Goal: Answer question/provide support: Share knowledge or assist other users

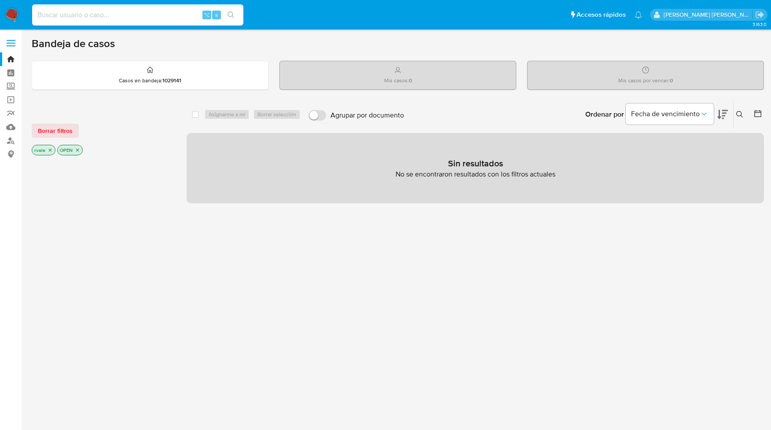
click at [92, 11] on input at bounding box center [137, 14] width 211 height 11
paste input "1404184"
type input "1404184"
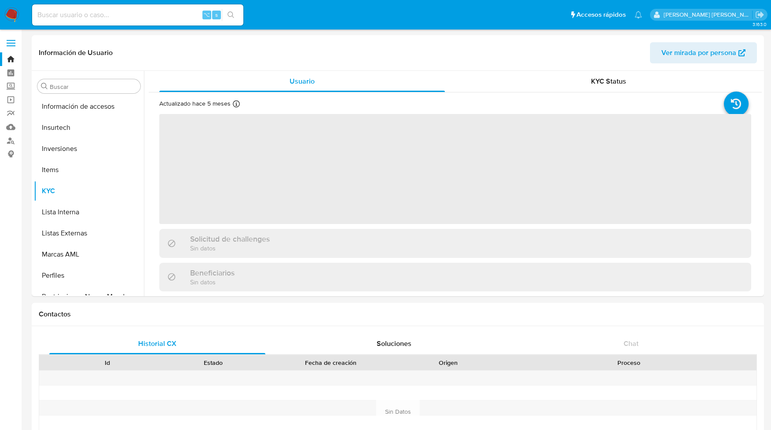
scroll to position [477, 0]
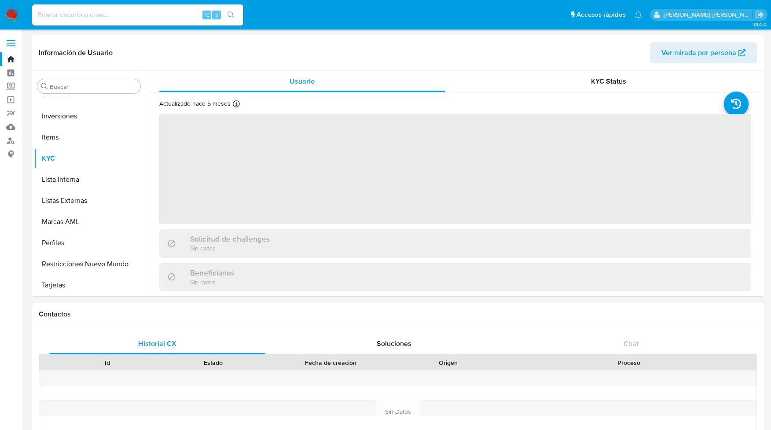
select select "10"
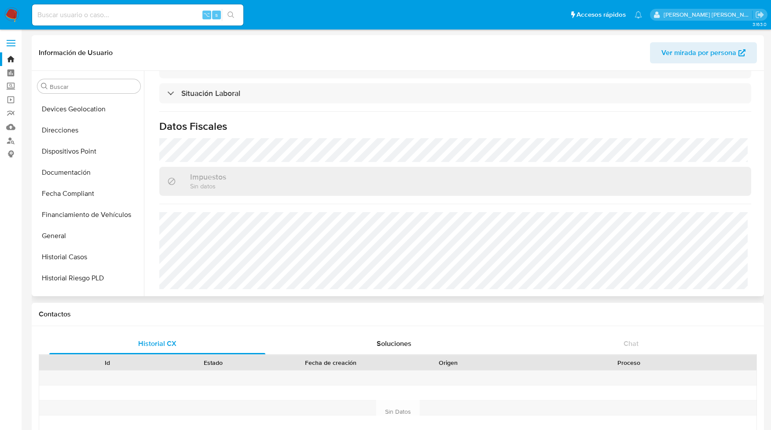
scroll to position [201, 0]
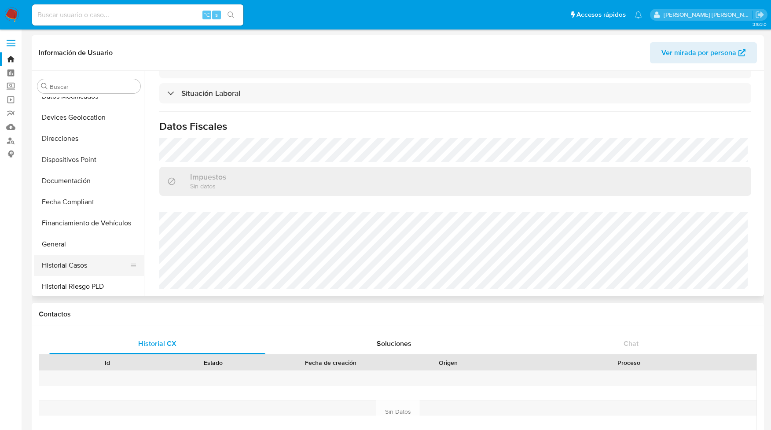
click at [70, 268] on button "Historial Casos" at bounding box center [85, 265] width 103 height 21
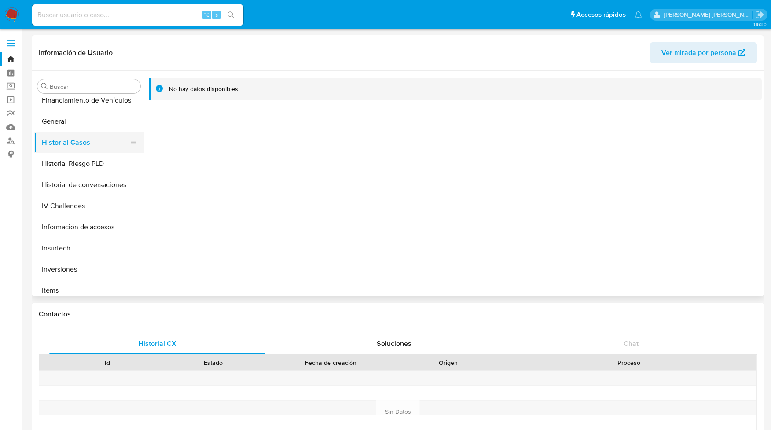
scroll to position [477, 0]
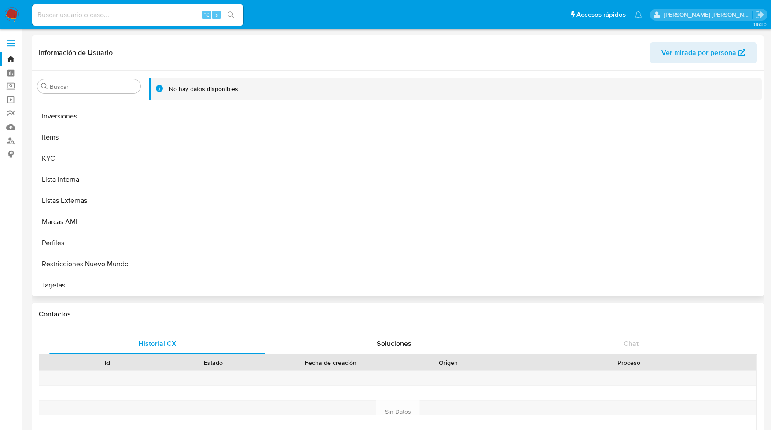
click at [70, 268] on button "Restricciones Nuevo Mundo" at bounding box center [89, 263] width 110 height 21
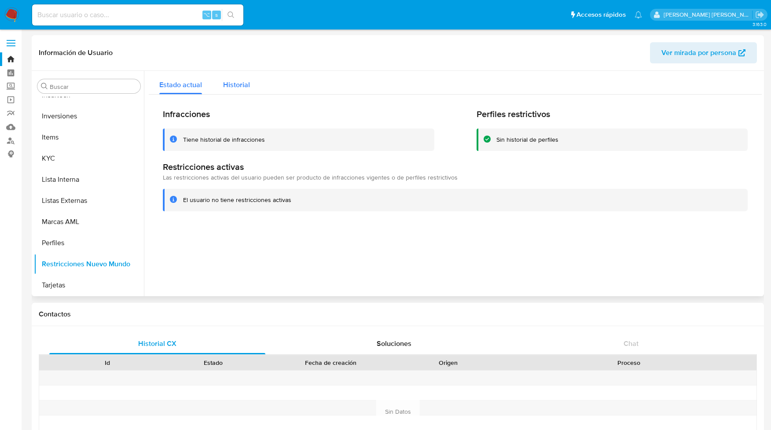
click at [244, 85] on span "Historial" at bounding box center [236, 85] width 27 height 10
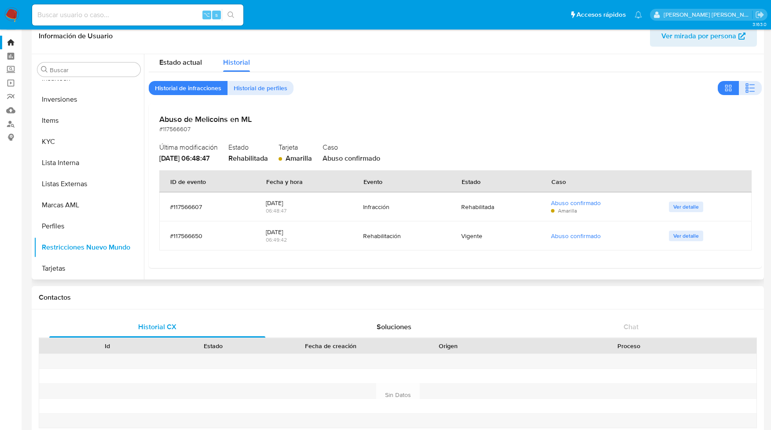
scroll to position [0, 0]
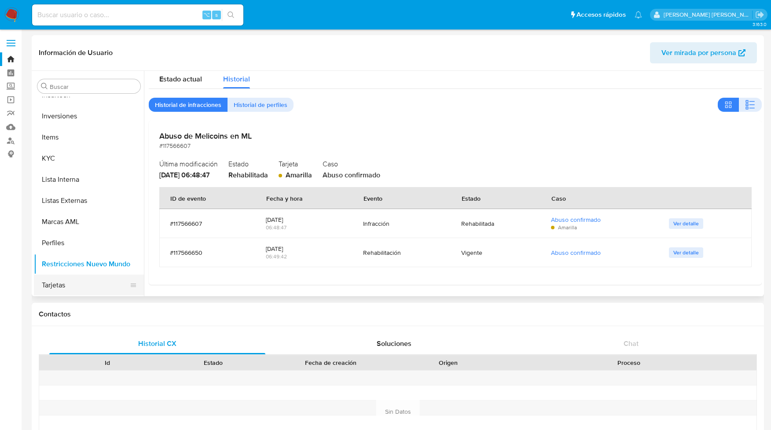
click at [57, 286] on button "Tarjetas" at bounding box center [85, 285] width 103 height 21
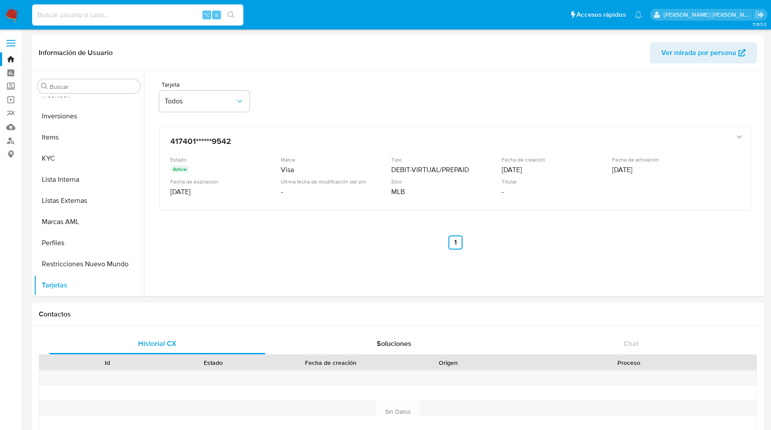
click at [79, 15] on input at bounding box center [137, 14] width 211 height 11
paste input "1158719"
type input "1158719"
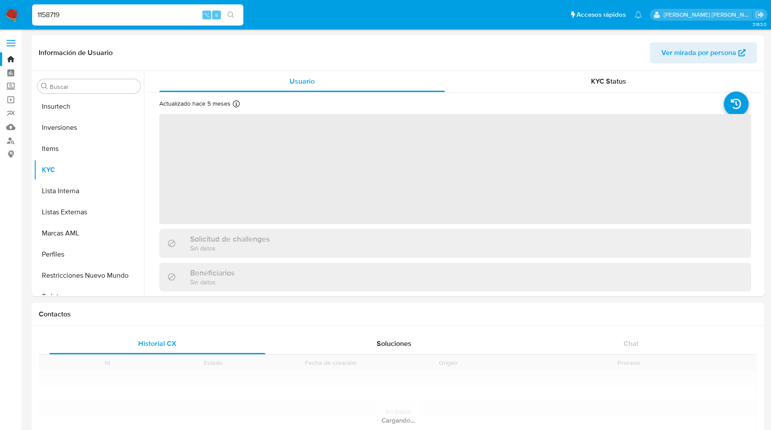
scroll to position [477, 0]
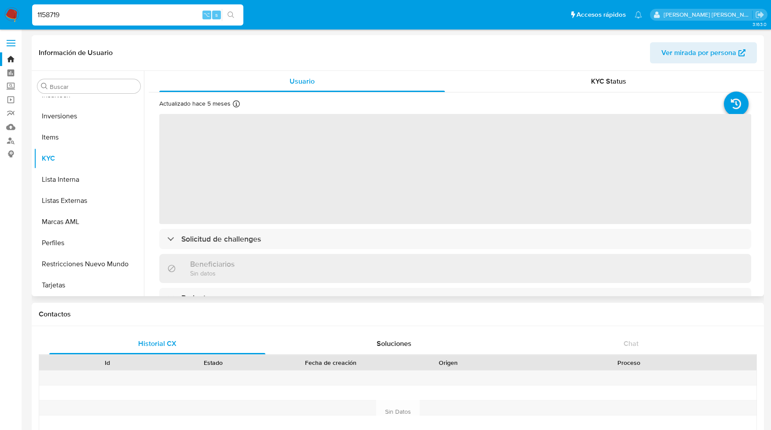
select select "10"
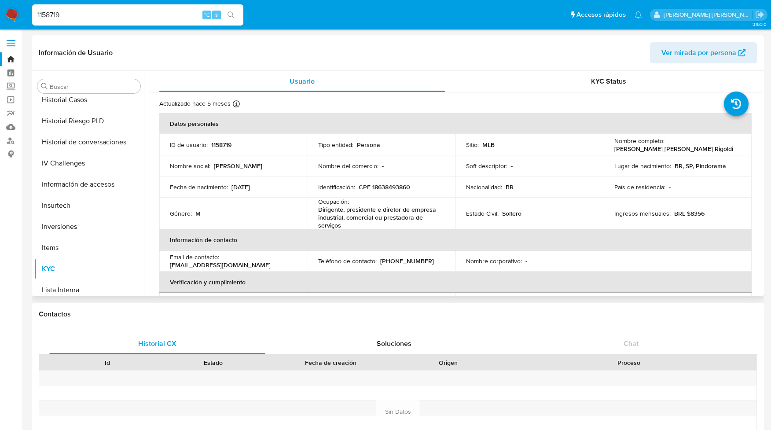
scroll to position [350, 0]
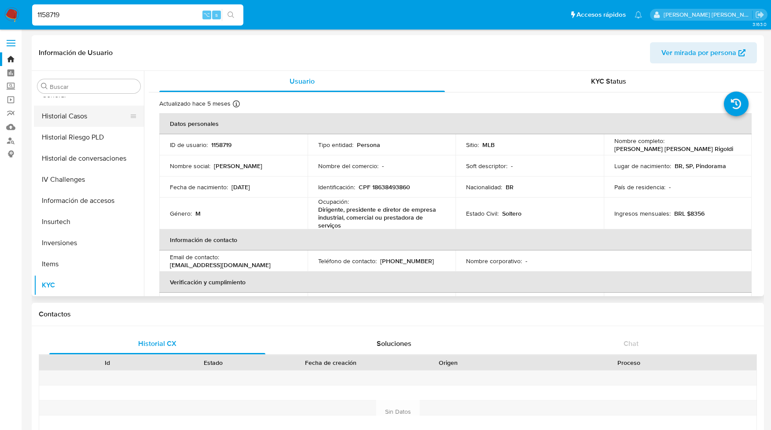
click at [83, 116] on button "Historial Casos" at bounding box center [85, 116] width 103 height 21
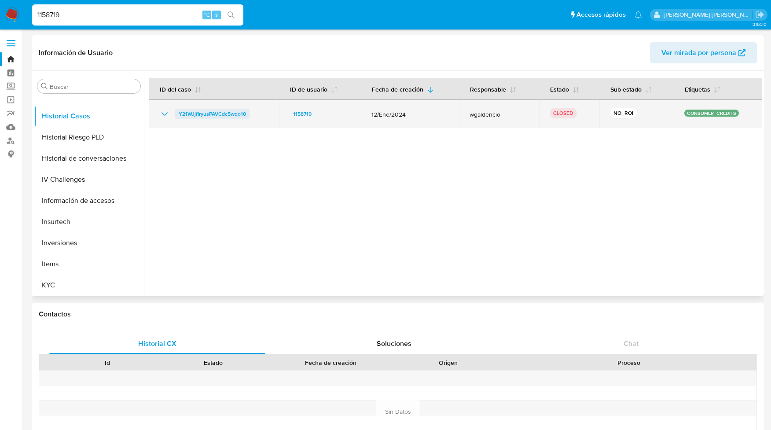
click at [216, 116] on span "Y21WJjfIryusPAVCdc5wqo10" at bounding box center [212, 114] width 67 height 11
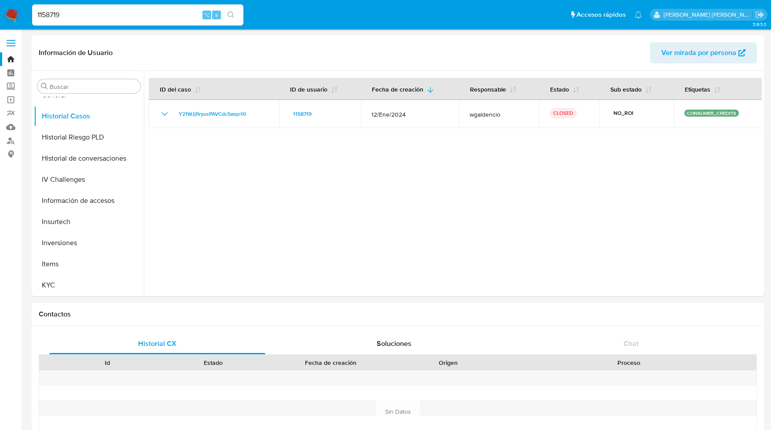
scroll to position [477, 0]
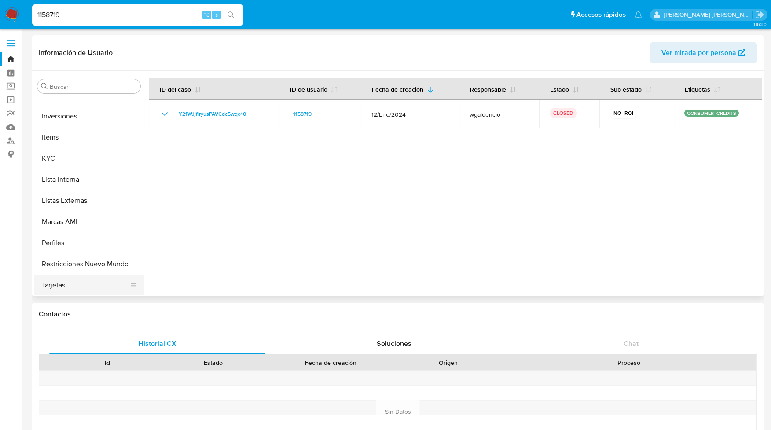
click at [59, 285] on button "Tarjetas" at bounding box center [85, 285] width 103 height 21
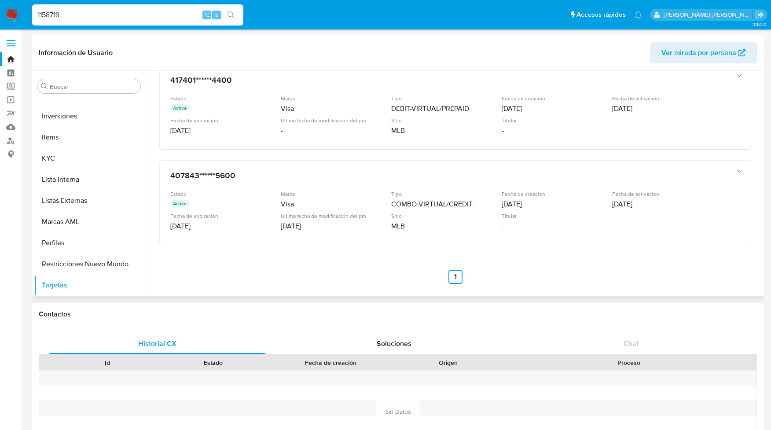
scroll to position [254, 0]
drag, startPoint x: 63, startPoint y: 12, endPoint x: 19, endPoint y: 15, distance: 44.1
click at [19, 15] on nav "Pausado Ver notificaciones 1158719 ⌥ s Accesos rápidos Presiona las siguientes …" at bounding box center [385, 14] width 771 height 29
paste input "304593"
type input "304593"
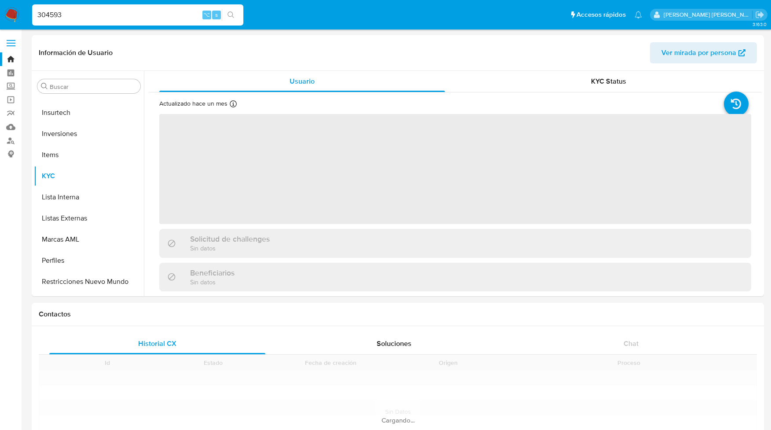
scroll to position [477, 0]
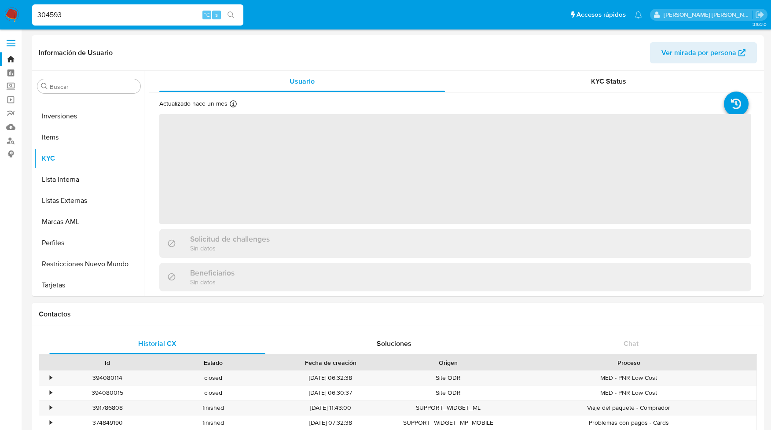
select select "10"
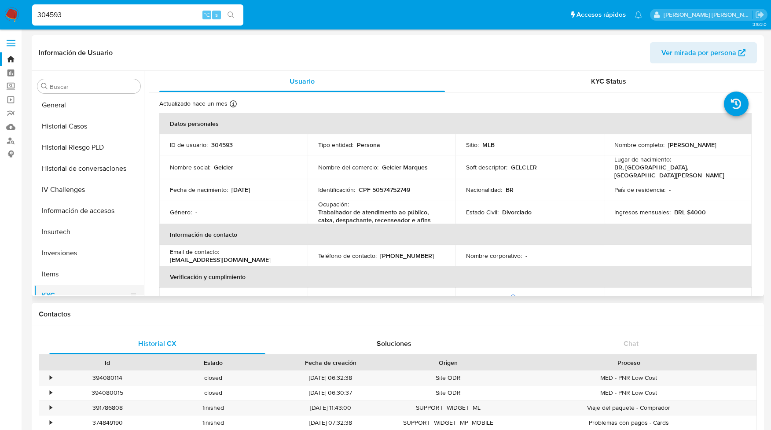
scroll to position [309, 0]
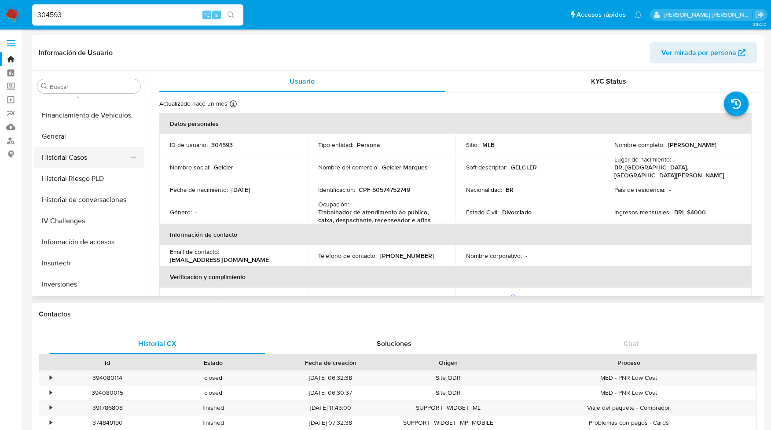
click at [73, 154] on button "Historial Casos" at bounding box center [85, 157] width 103 height 21
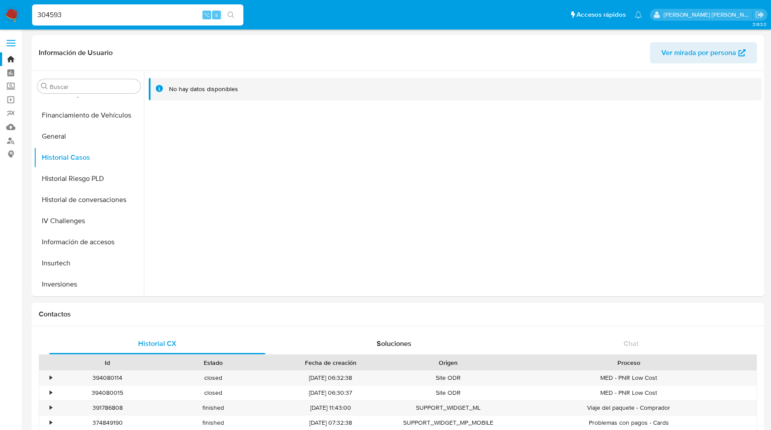
drag, startPoint x: 81, startPoint y: 13, endPoint x: 22, endPoint y: 13, distance: 58.1
click at [22, 13] on nav "Pausado Ver notificaciones 304593 ⌥ s Accesos rápidos Presiona las siguientes t…" at bounding box center [385, 14] width 771 height 29
paste input "42476808"
type input "42476808"
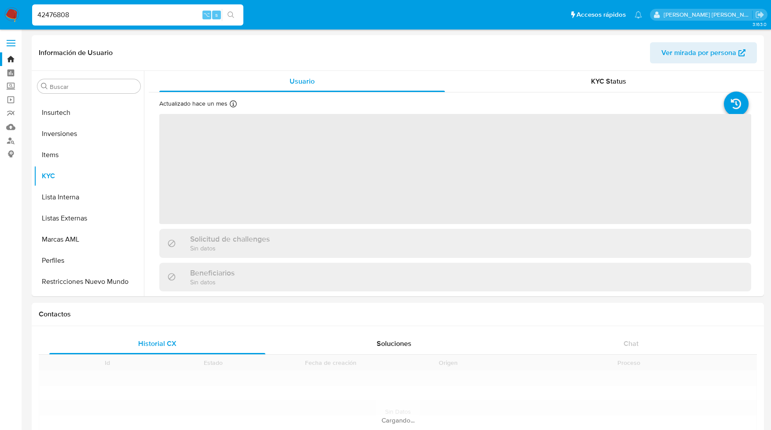
scroll to position [477, 0]
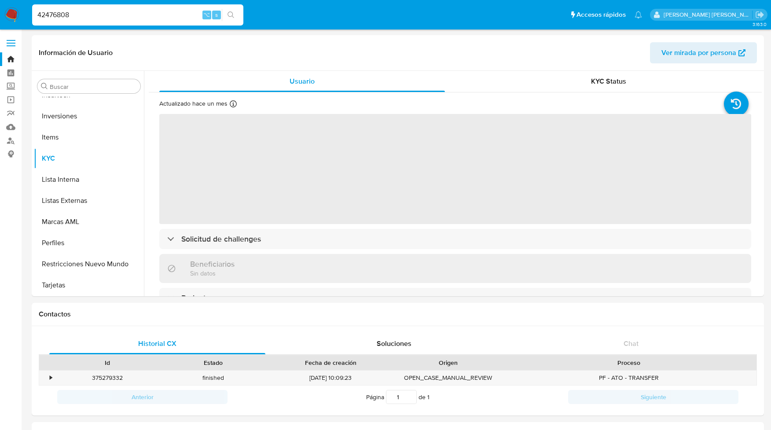
select select "10"
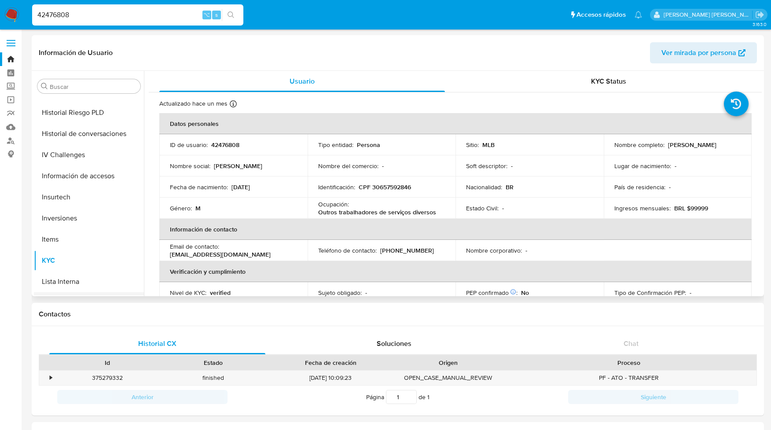
scroll to position [358, 0]
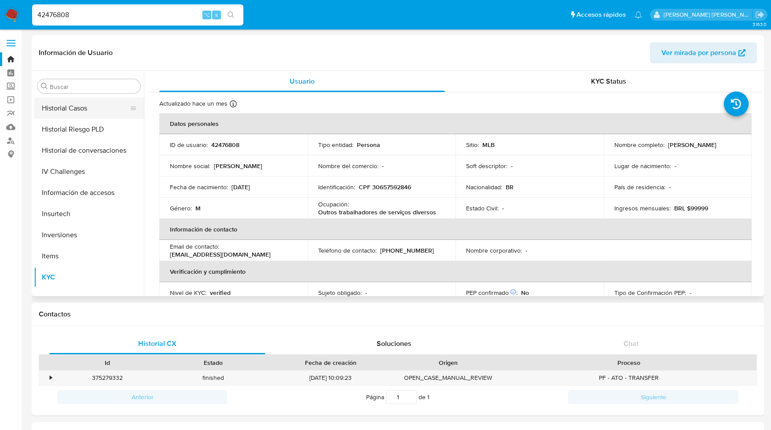
click at [80, 106] on button "Historial Casos" at bounding box center [85, 108] width 103 height 21
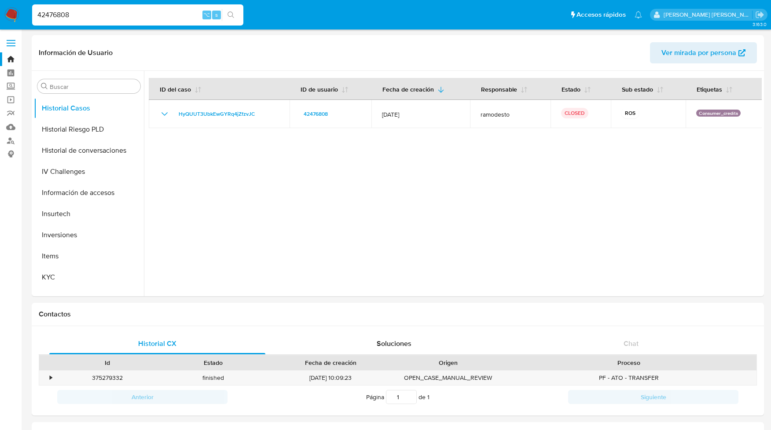
click at [69, 15] on input "42476808" at bounding box center [137, 14] width 211 height 11
click at [48, 235] on button "KYC" at bounding box center [85, 233] width 103 height 21
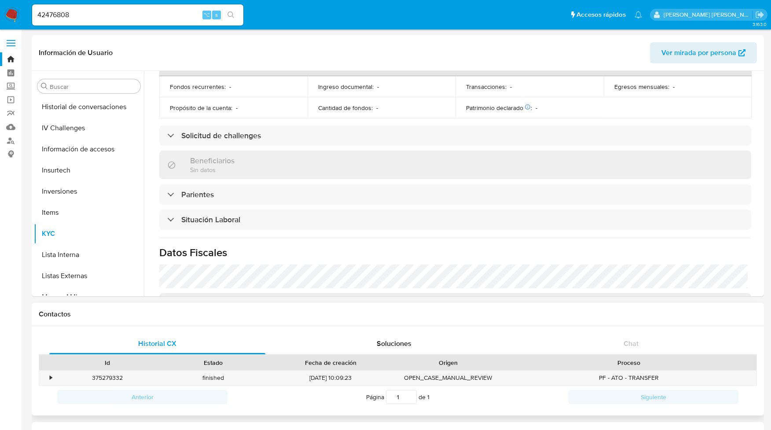
scroll to position [249, 0]
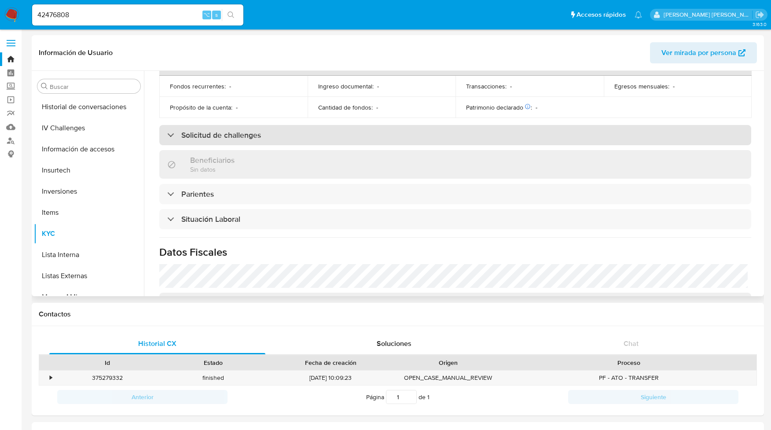
click at [167, 135] on div at bounding box center [167, 135] width 0 height 0
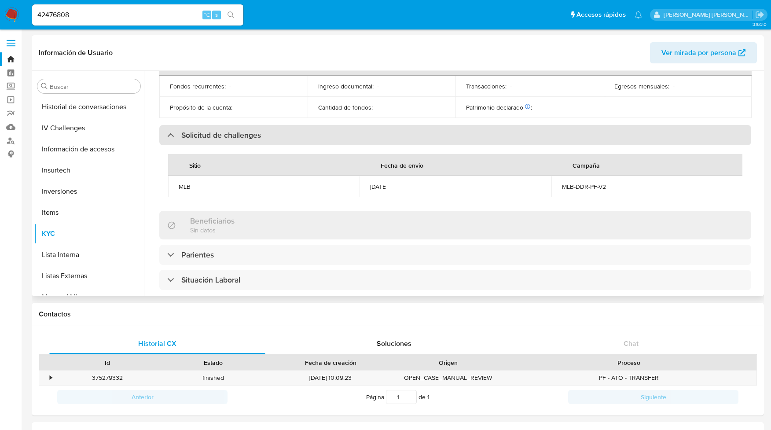
click at [171, 136] on div "Solicitud de challenges" at bounding box center [214, 135] width 94 height 10
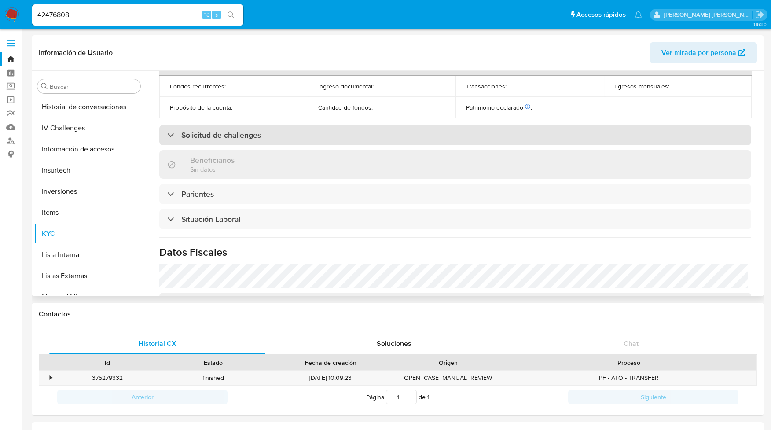
click at [170, 132] on div "Solicitud de challenges" at bounding box center [214, 135] width 94 height 10
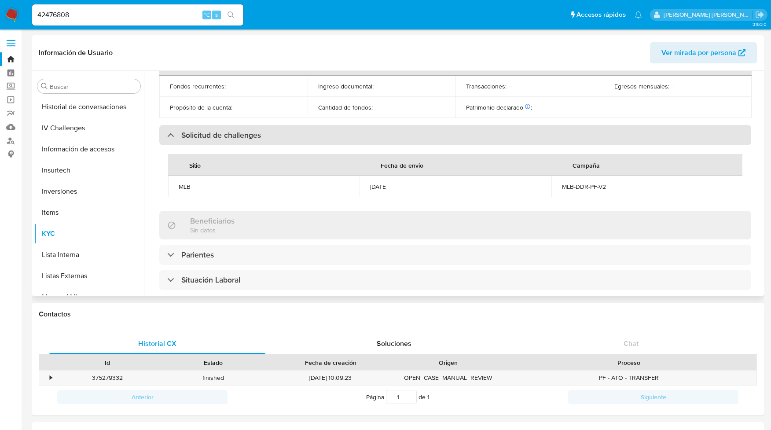
click at [170, 132] on div "Solicitud de challenges" at bounding box center [214, 135] width 94 height 10
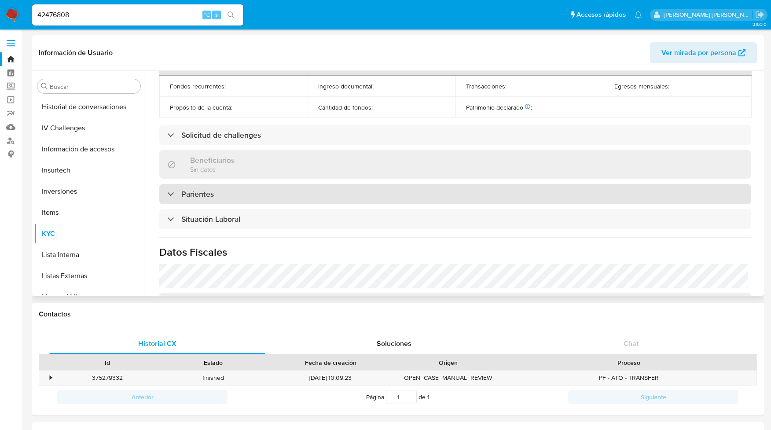
click at [173, 195] on div "Parientes" at bounding box center [190, 194] width 47 height 10
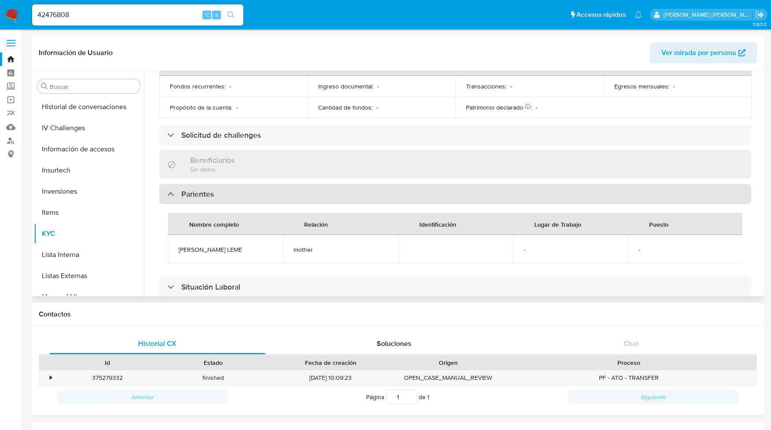
click at [167, 194] on div at bounding box center [167, 194] width 0 height 0
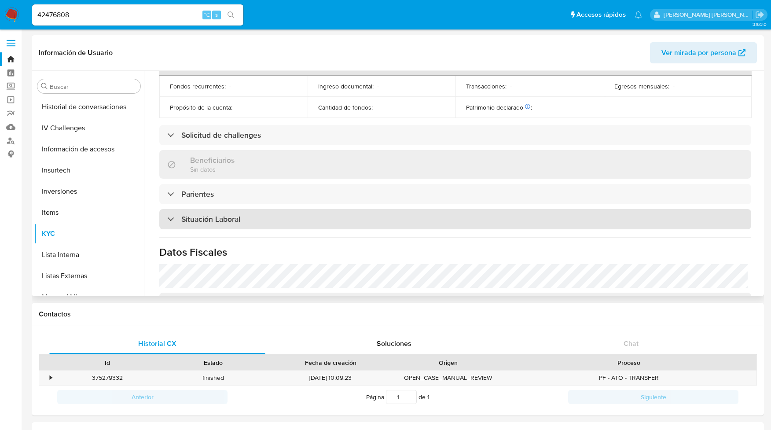
click at [167, 219] on div at bounding box center [167, 219] width 0 height 0
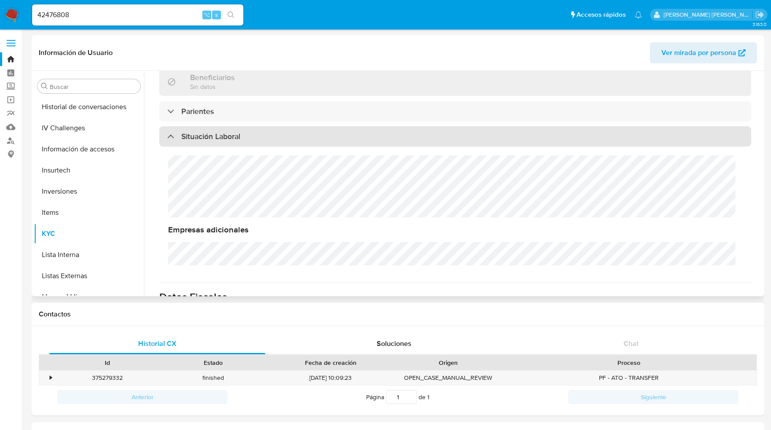
scroll to position [0, 0]
click at [167, 136] on div at bounding box center [167, 136] width 0 height 0
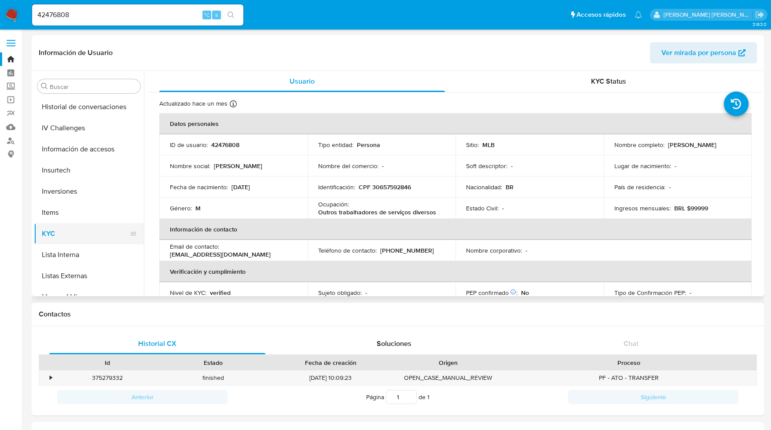
scroll to position [477, 0]
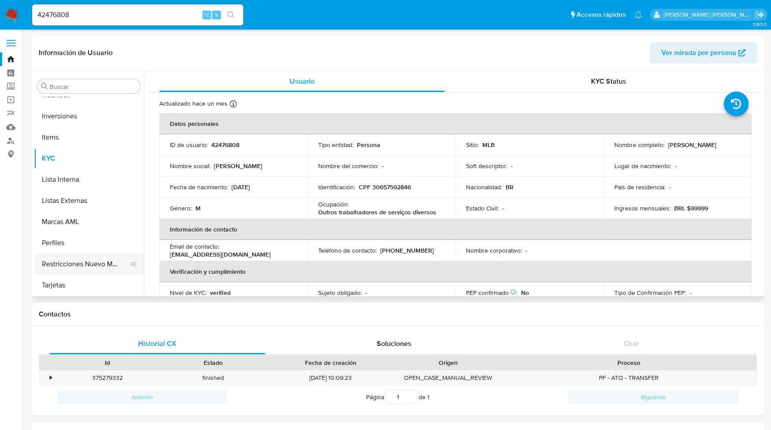
click at [72, 264] on button "Restricciones Nuevo Mundo" at bounding box center [85, 263] width 103 height 21
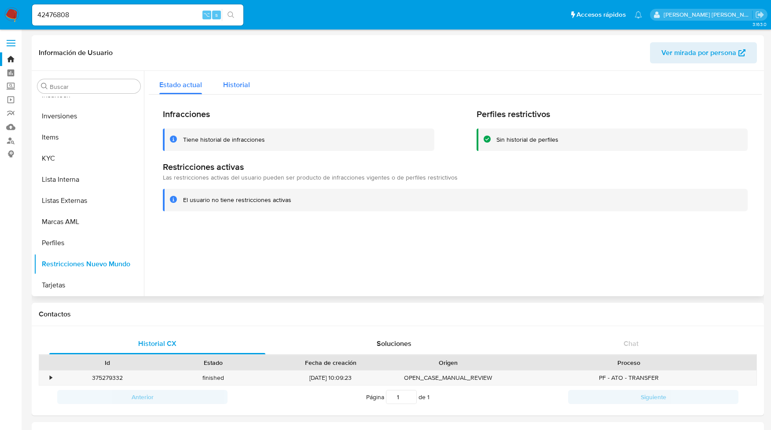
click at [246, 84] on span "Historial" at bounding box center [236, 85] width 27 height 10
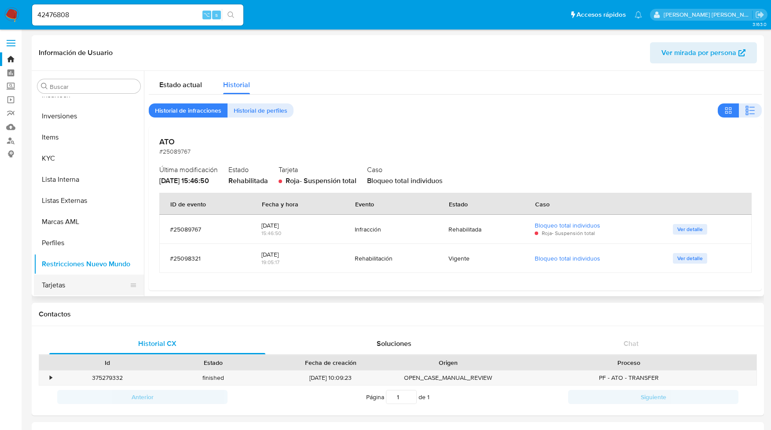
click at [63, 283] on button "Tarjetas" at bounding box center [85, 285] width 103 height 21
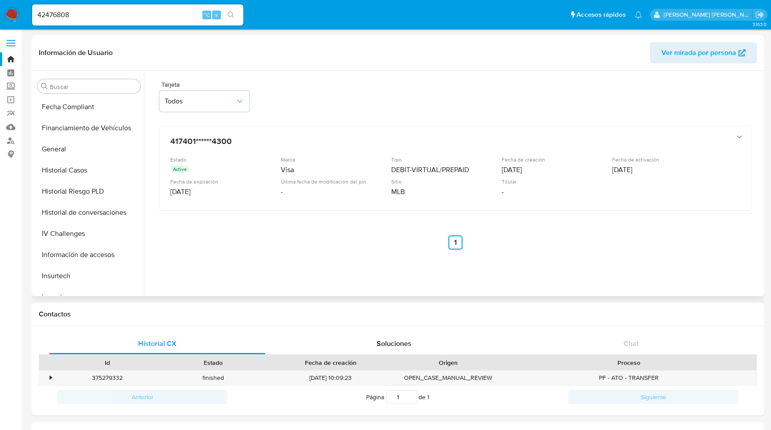
scroll to position [291, 0]
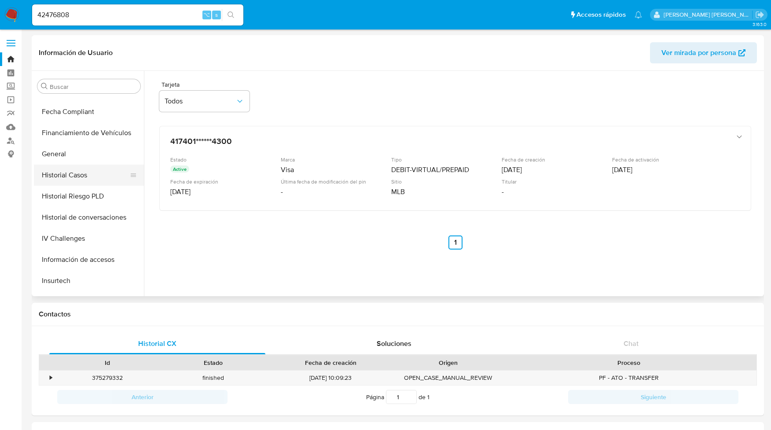
click at [66, 173] on button "Historial Casos" at bounding box center [85, 175] width 103 height 21
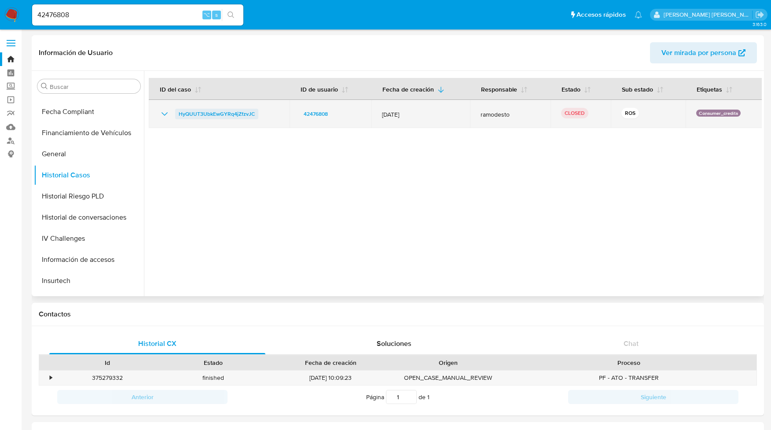
click at [227, 115] on span "HyQUUT3UbkEwGYRq4jZfzvJC" at bounding box center [217, 114] width 76 height 11
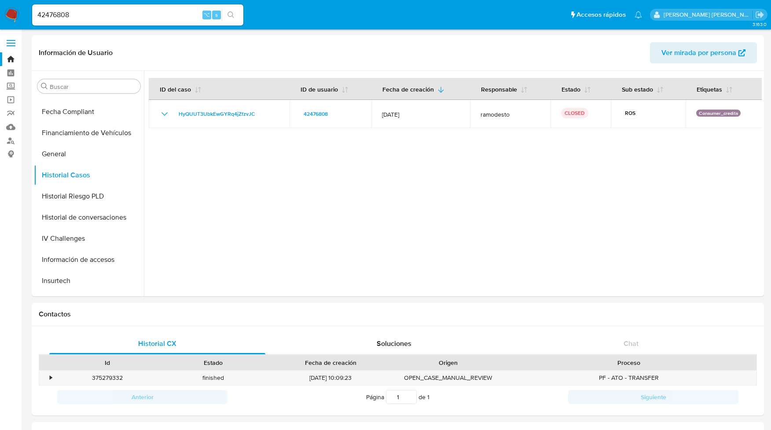
click at [45, 12] on input "42476808" at bounding box center [137, 14] width 211 height 11
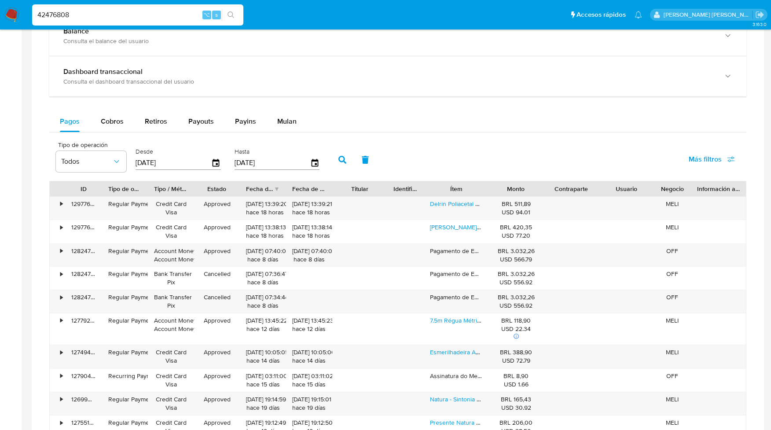
scroll to position [454, 0]
click at [288, 120] on span "Mulan" at bounding box center [286, 120] width 19 height 10
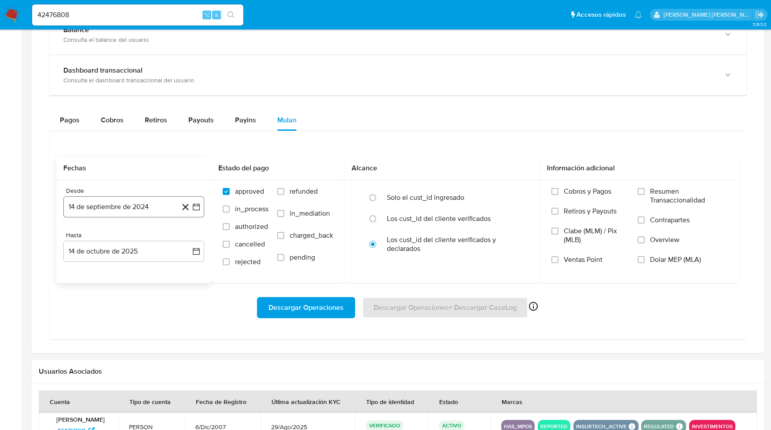
click at [197, 207] on icon "button" at bounding box center [196, 206] width 7 height 7
click at [78, 241] on icon "Mes anterior" at bounding box center [79, 238] width 4 height 6
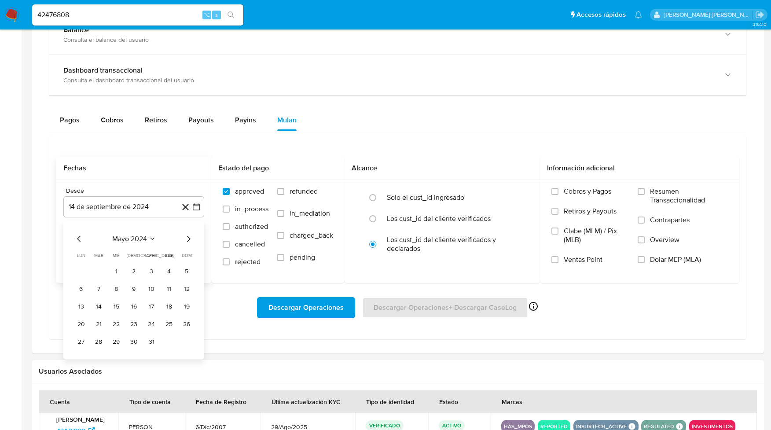
click at [78, 241] on icon "Mes anterior" at bounding box center [79, 238] width 4 height 6
click at [187, 243] on icon "Mes siguiente" at bounding box center [188, 238] width 11 height 11
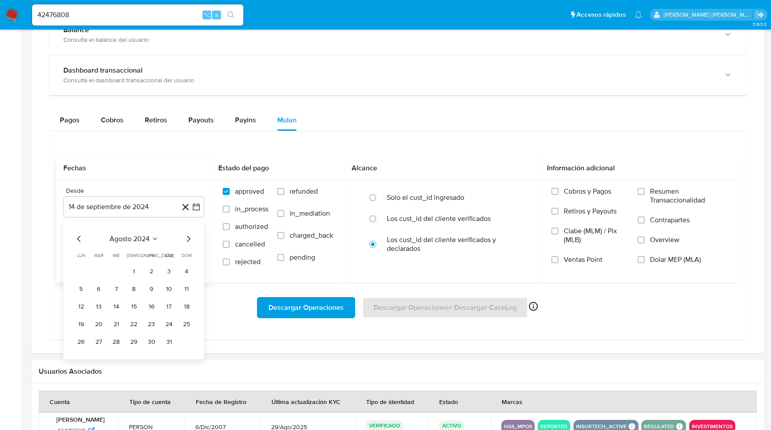
click at [187, 243] on icon "Mes siguiente" at bounding box center [188, 238] width 11 height 11
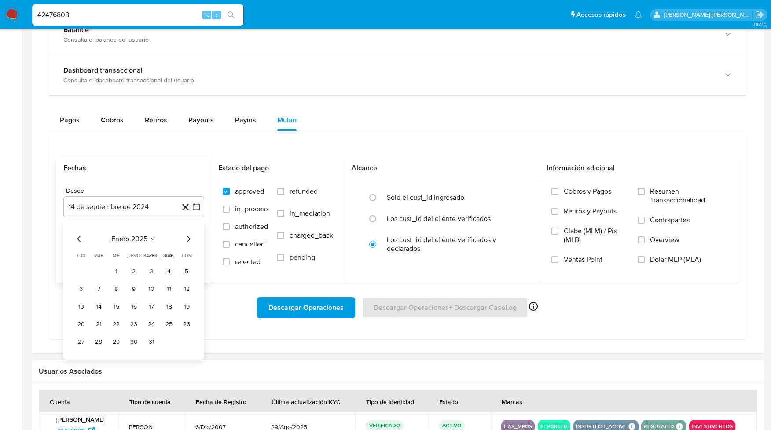
click at [187, 243] on icon "Mes siguiente" at bounding box center [188, 238] width 11 height 11
click at [78, 240] on icon "Mes anterior" at bounding box center [79, 238] width 11 height 11
click at [116, 274] on button "1" at bounding box center [116, 271] width 14 height 14
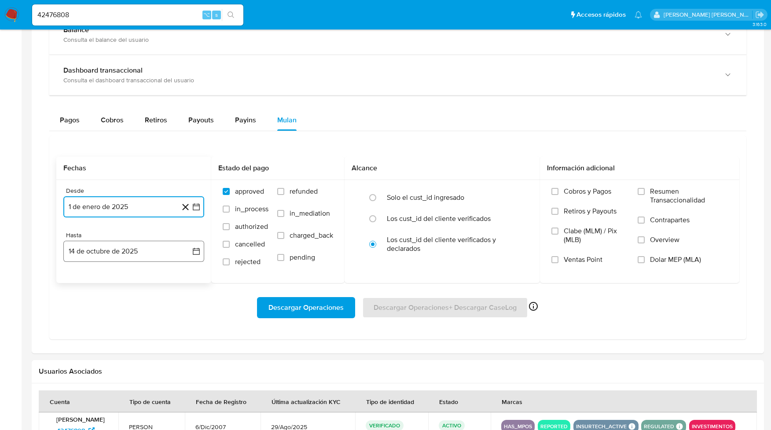
click at [196, 252] on icon "button" at bounding box center [196, 251] width 9 height 9
click at [81, 283] on icon "Mes anterior" at bounding box center [79, 283] width 11 height 11
click at [97, 388] on button "30" at bounding box center [99, 386] width 14 height 14
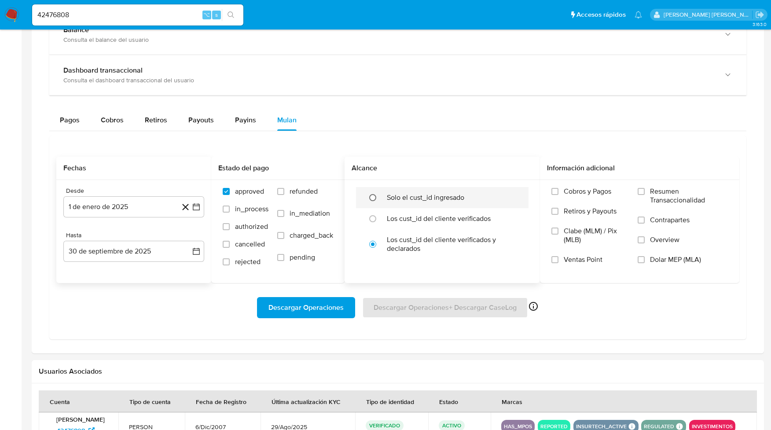
click at [375, 201] on input "radio" at bounding box center [373, 198] width 14 height 14
radio input "true"
click at [558, 192] on input "Cobros y Pagos" at bounding box center [554, 191] width 7 height 7
click at [319, 308] on span "Descargar Operaciones" at bounding box center [305, 307] width 75 height 19
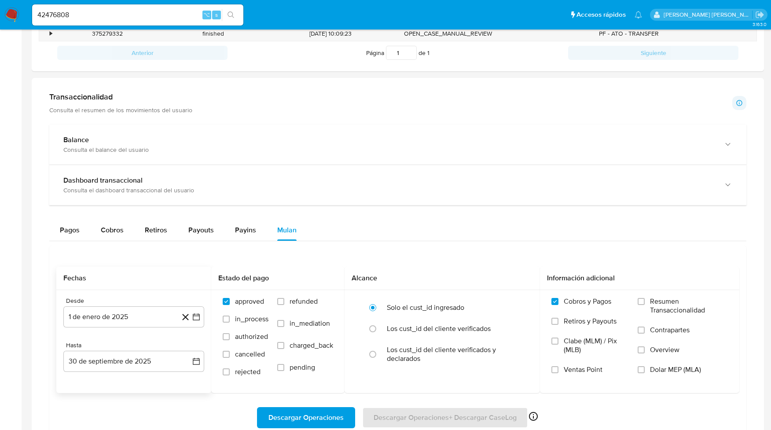
scroll to position [352, 0]
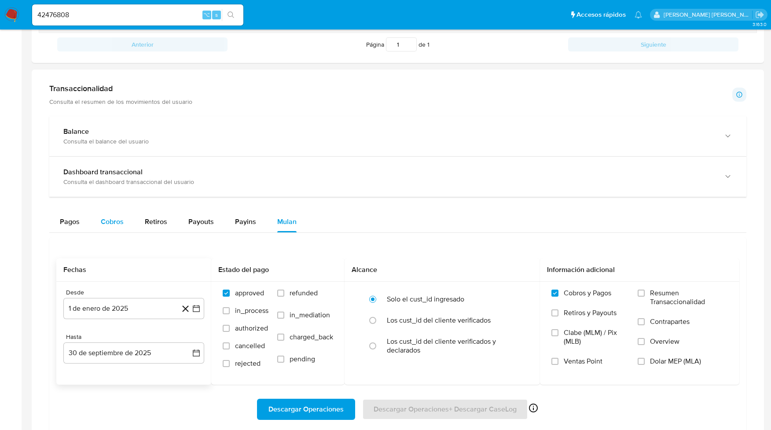
click at [107, 221] on span "Cobros" at bounding box center [112, 222] width 23 height 10
select select "10"
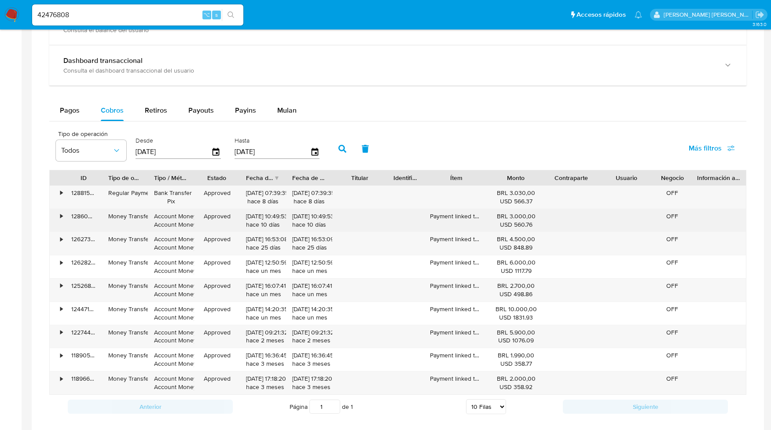
scroll to position [466, 0]
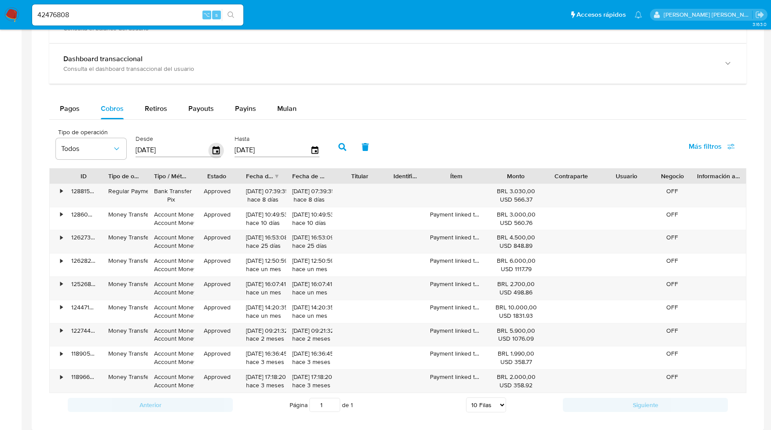
click at [214, 150] on icon "button" at bounding box center [216, 150] width 7 height 8
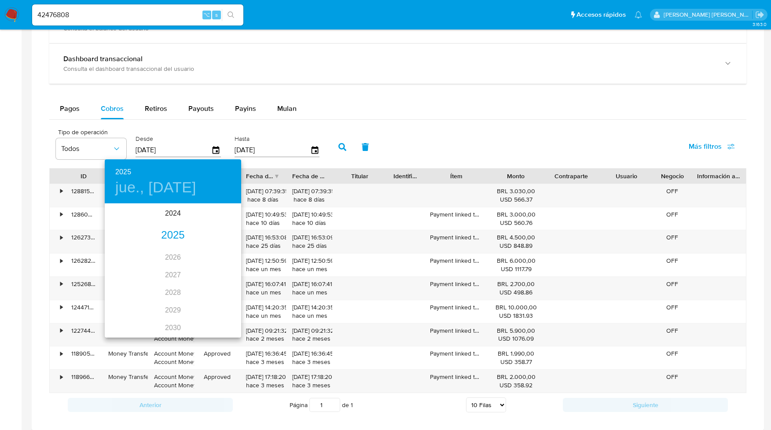
click at [184, 236] on div "2025" at bounding box center [173, 236] width 136 height 18
click at [125, 223] on div "ene." at bounding box center [127, 221] width 45 height 33
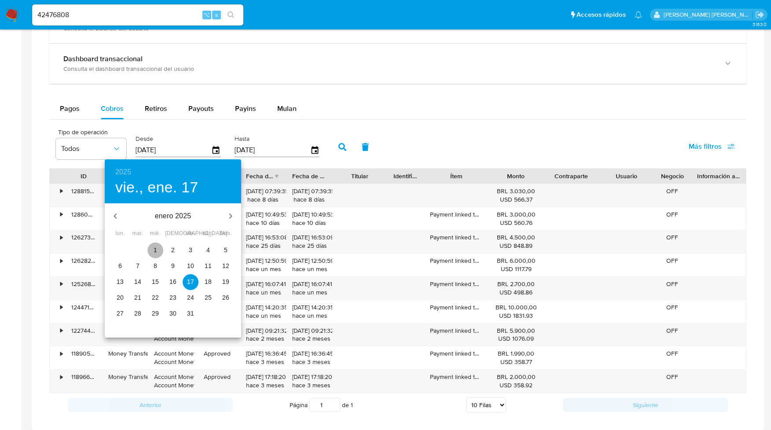
click at [154, 248] on p "1" at bounding box center [156, 250] width 4 height 9
type input "[DATE]"
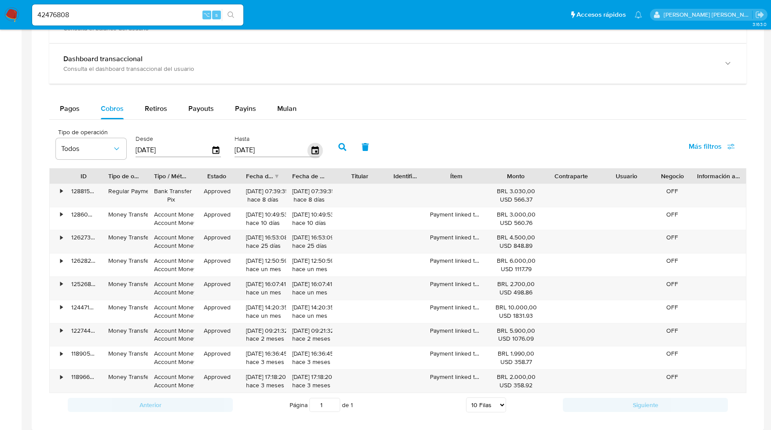
click at [313, 154] on icon "button" at bounding box center [314, 150] width 7 height 8
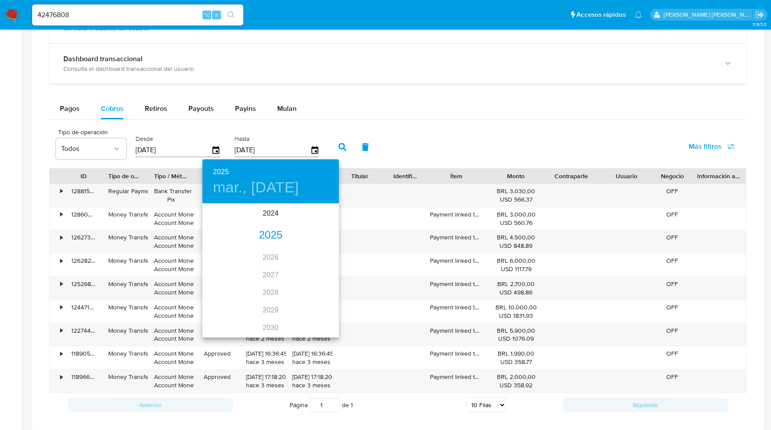
click at [270, 235] on div "2025" at bounding box center [270, 236] width 136 height 18
click at [318, 288] on div "sep." at bounding box center [316, 287] width 45 height 33
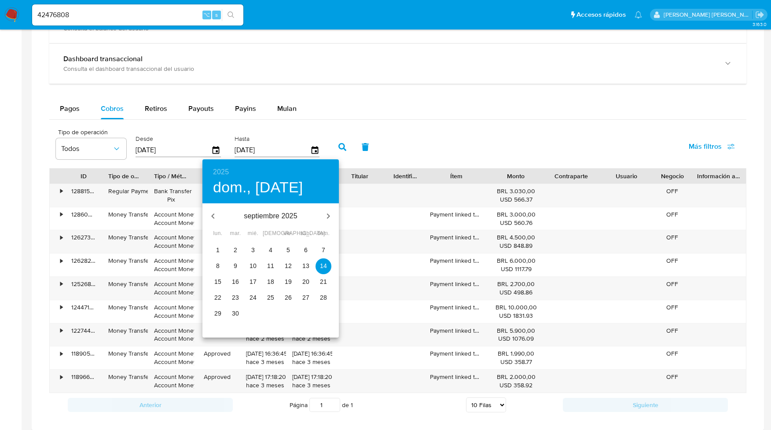
click at [235, 314] on p "30" at bounding box center [235, 313] width 7 height 9
type input "[DATE]"
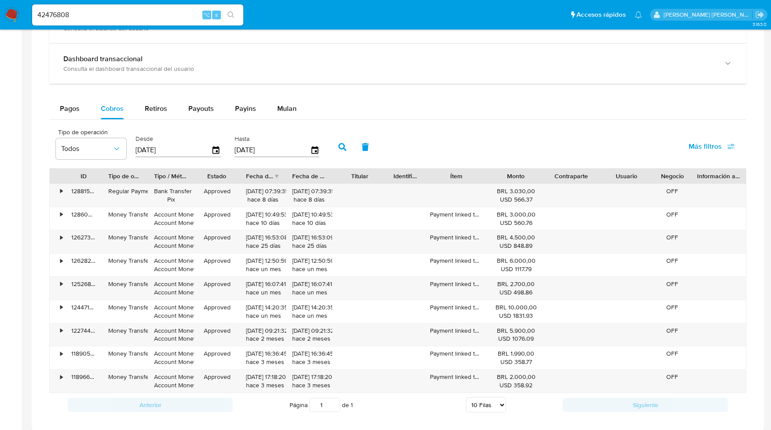
click at [339, 149] on icon "button" at bounding box center [342, 147] width 8 height 8
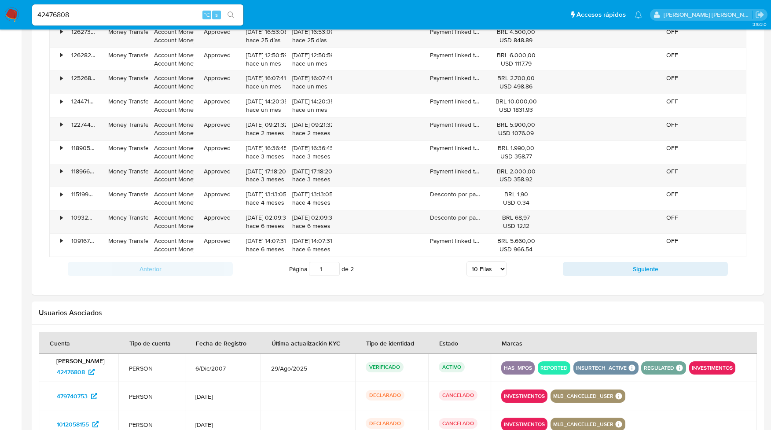
scroll to position [627, 0]
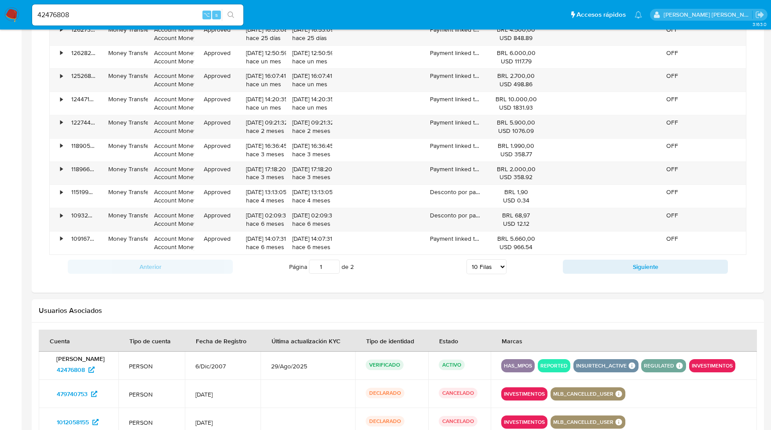
click at [504, 271] on select "5 Filas 10 Filas 20 Filas 25 Filas 50 Filas 100 Filas" at bounding box center [486, 266] width 40 height 15
select select "100"
click at [466, 263] on select "5 Filas 10 Filas 20 Filas 25 Filas 50 Filas 100 Filas" at bounding box center [486, 266] width 40 height 15
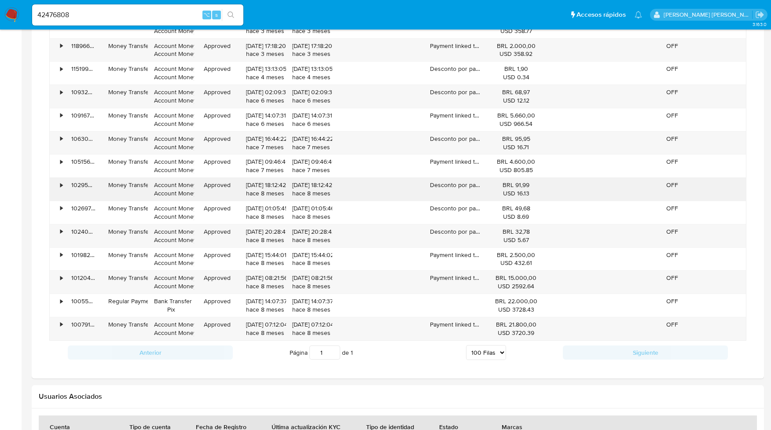
scroll to position [753, 0]
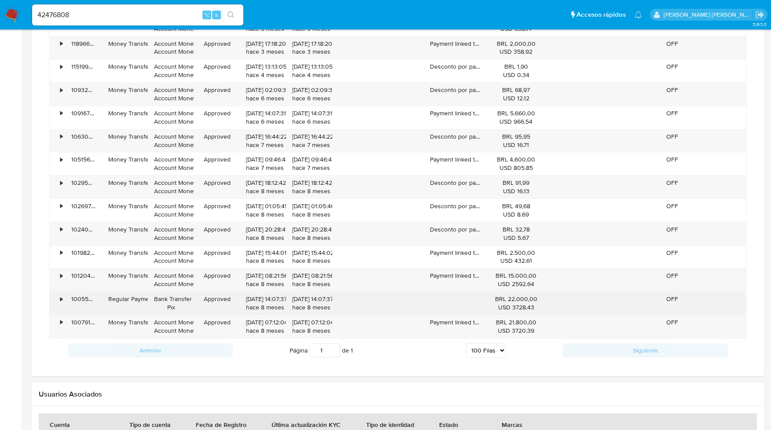
click at [60, 303] on div "•" at bounding box center [61, 299] width 2 height 8
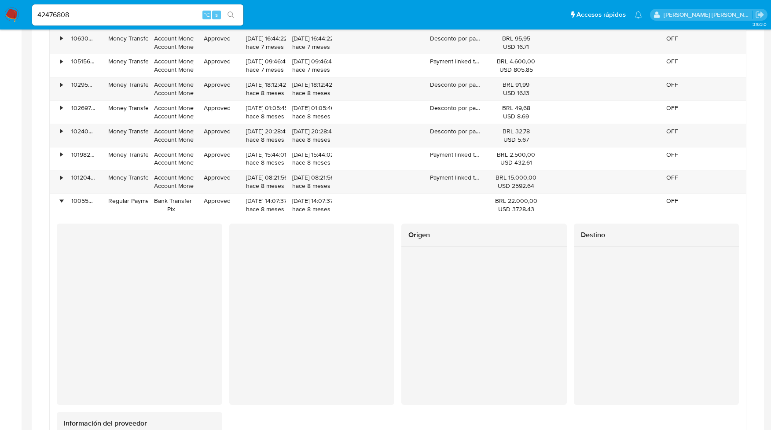
scroll to position [851, 0]
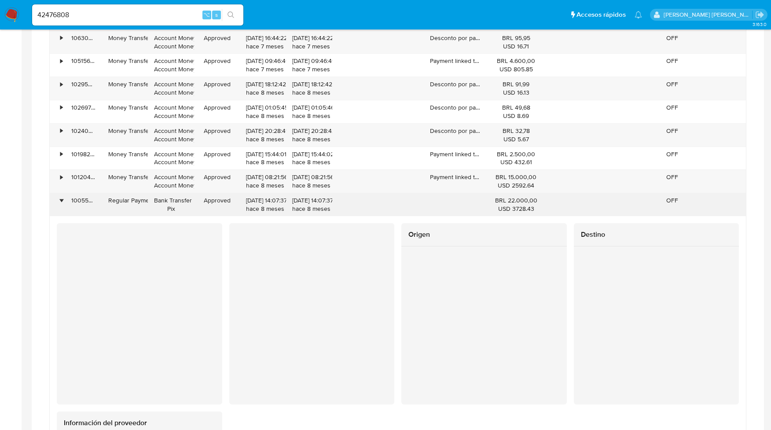
click at [62, 205] on div "•" at bounding box center [61, 200] width 2 height 8
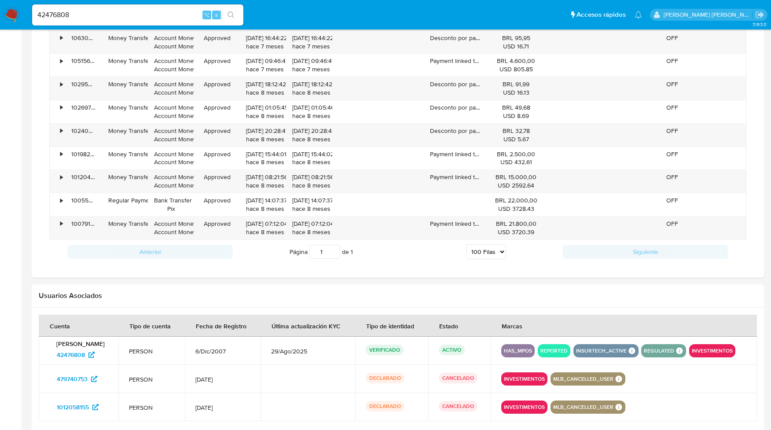
click at [503, 256] on select "5 Filas 10 Filas 20 Filas 25 Filas 50 Filas 100 Filas" at bounding box center [486, 251] width 40 height 15
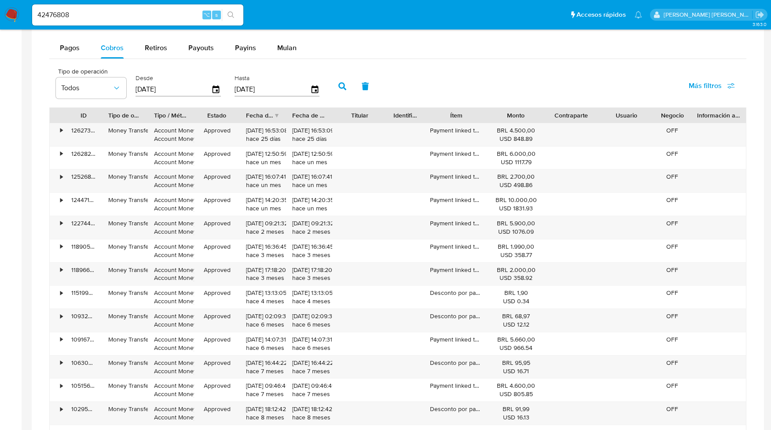
scroll to position [525, 0]
click at [66, 48] on span "Pagos" at bounding box center [70, 49] width 20 height 10
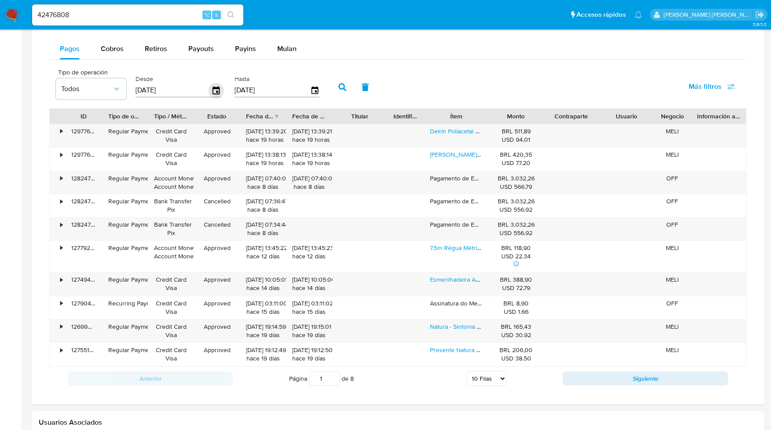
click at [219, 97] on icon "button" at bounding box center [216, 90] width 15 height 15
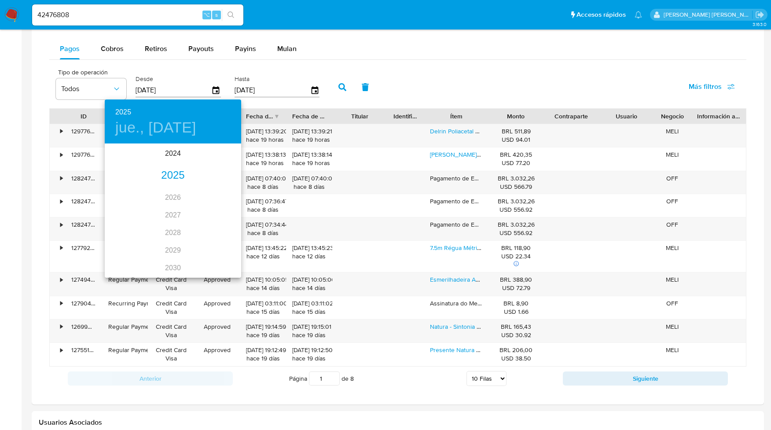
click at [175, 177] on div "2025" at bounding box center [173, 176] width 136 height 18
click at [127, 163] on div "ene." at bounding box center [127, 161] width 45 height 33
click at [154, 189] on p "1" at bounding box center [156, 190] width 4 height 9
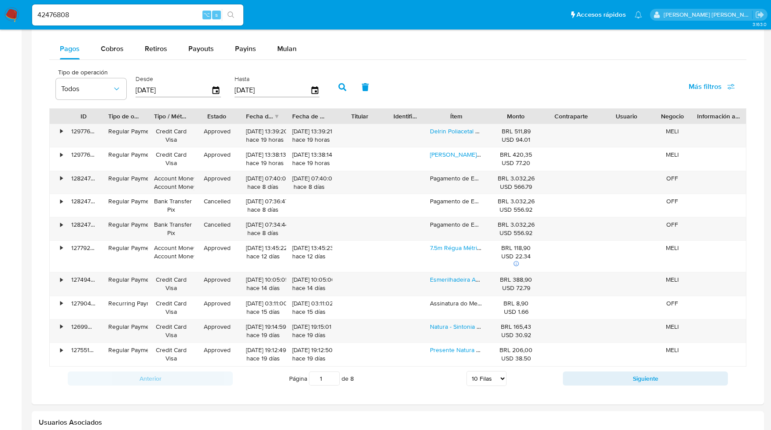
type input "[DATE]"
click at [315, 93] on icon "button" at bounding box center [314, 90] width 7 height 8
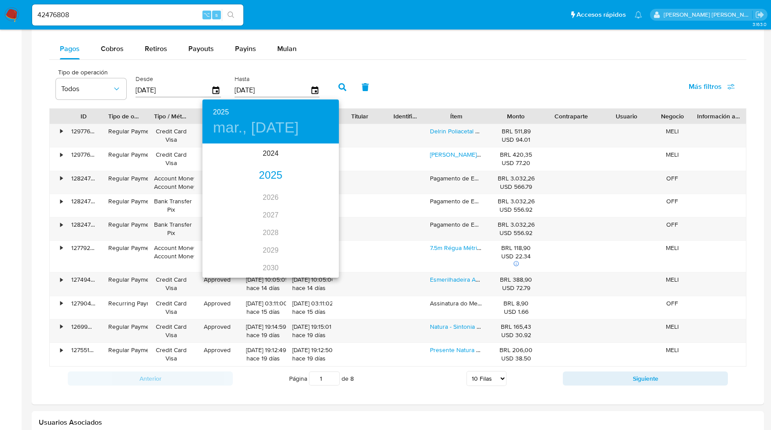
click at [271, 176] on div "2025" at bounding box center [270, 176] width 136 height 18
click at [315, 227] on div "sep." at bounding box center [316, 227] width 45 height 33
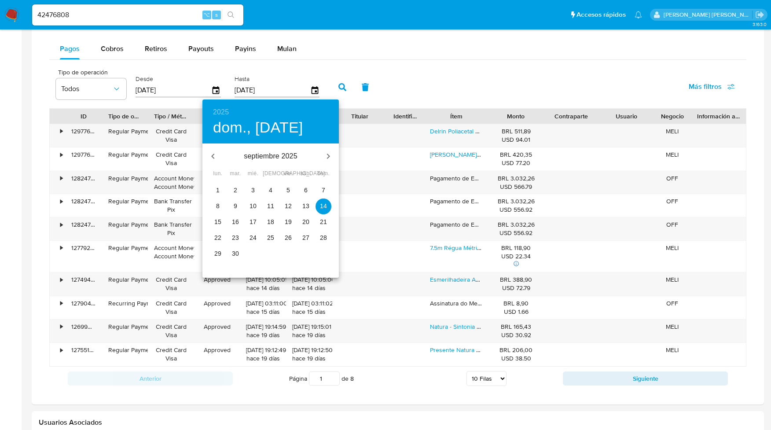
click at [232, 254] on p "30" at bounding box center [235, 253] width 7 height 9
type input "[DATE]"
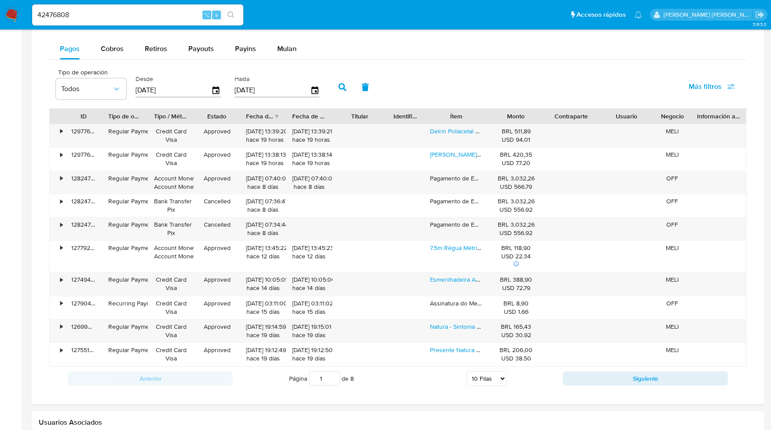
click at [343, 85] on icon "button" at bounding box center [342, 87] width 8 height 8
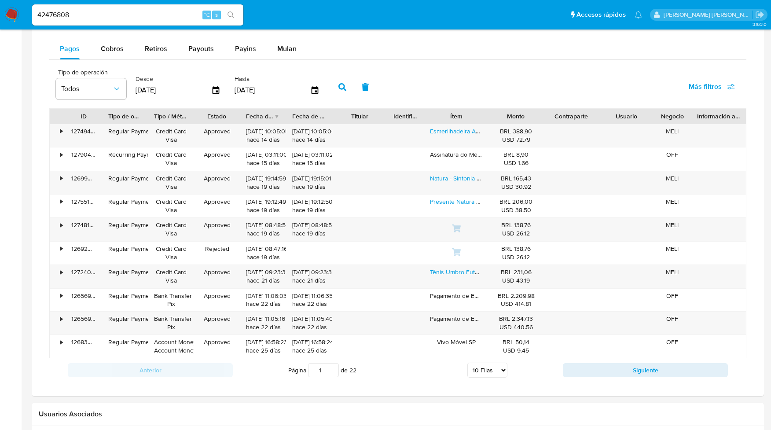
click at [506, 372] on select "5 Filas 10 Filas 20 Filas 25 Filas 50 Filas 100 Filas" at bounding box center [487, 370] width 40 height 15
select select "100"
click at [467, 367] on select "5 Filas 10 Filas 20 Filas 25 Filas 50 Filas 100 Filas" at bounding box center [487, 370] width 40 height 15
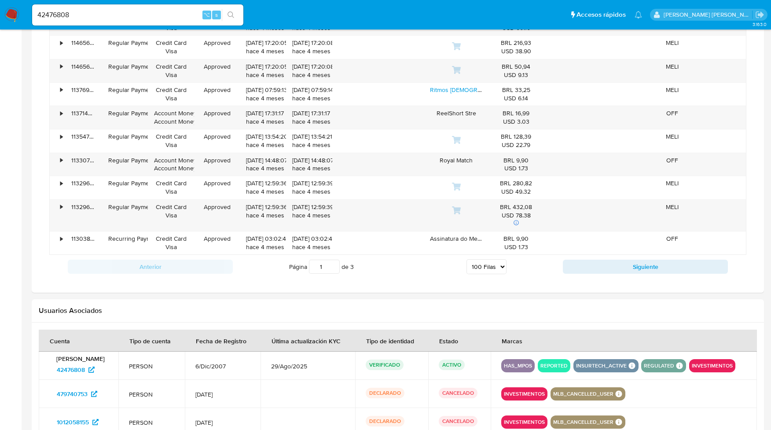
scroll to position [2934, 0]
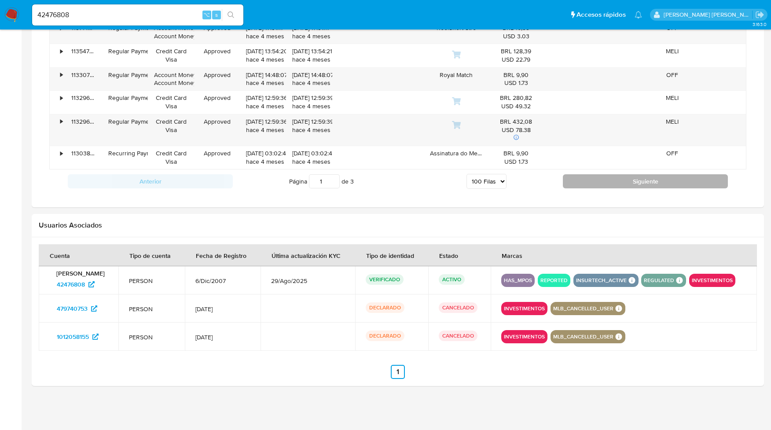
click at [650, 180] on button "Siguiente" at bounding box center [645, 181] width 165 height 14
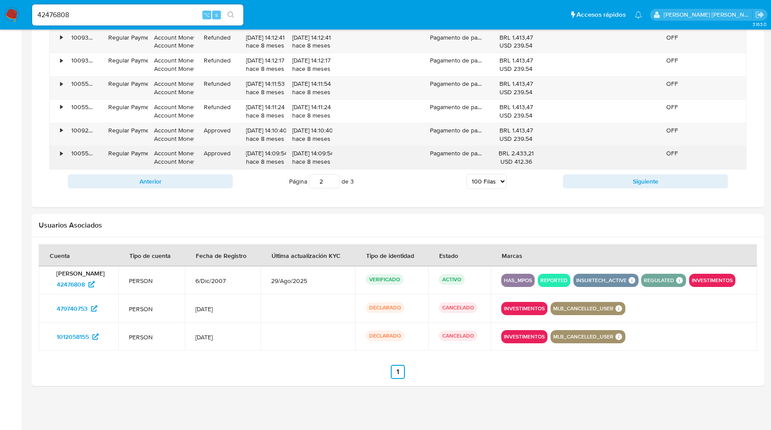
scroll to position [2954, 0]
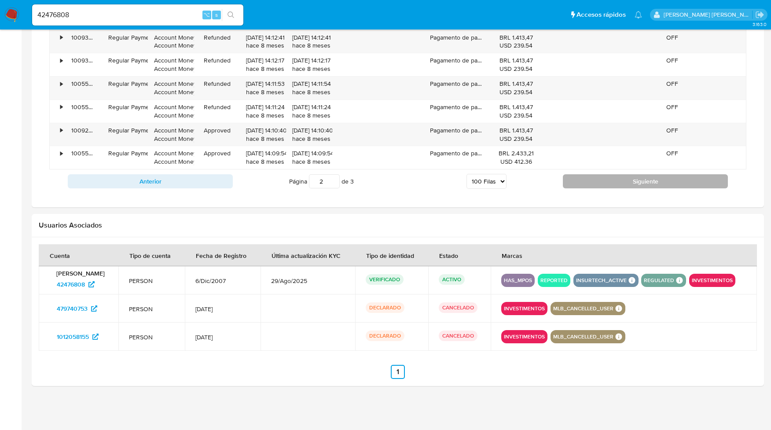
click at [616, 184] on button "Siguiente" at bounding box center [645, 181] width 165 height 14
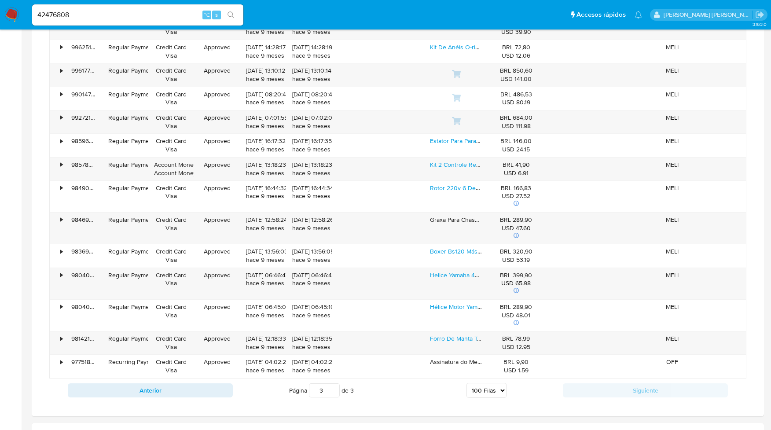
scroll to position [721, 0]
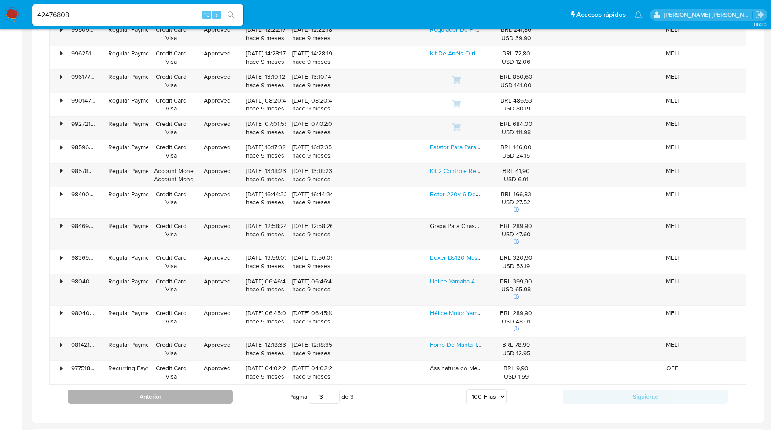
click at [163, 402] on button "Anterior" at bounding box center [150, 396] width 165 height 14
type input "2"
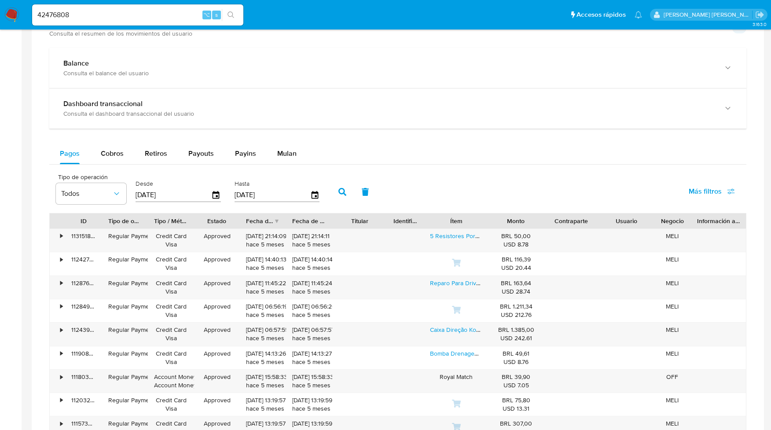
scroll to position [424, 0]
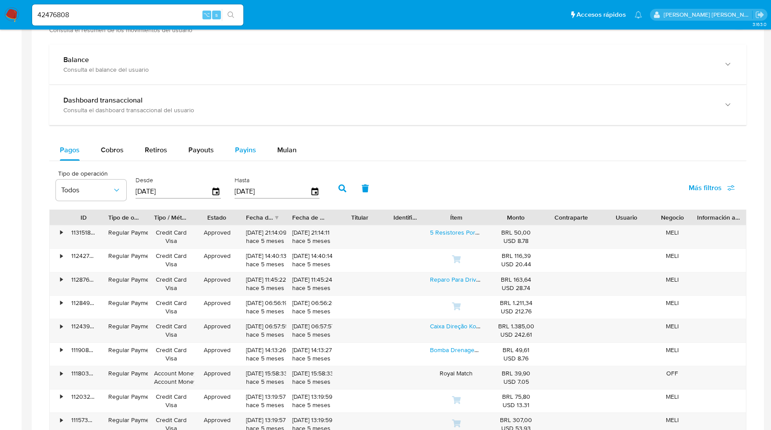
click at [248, 154] on span "Payins" at bounding box center [245, 150] width 21 height 10
select select "10"
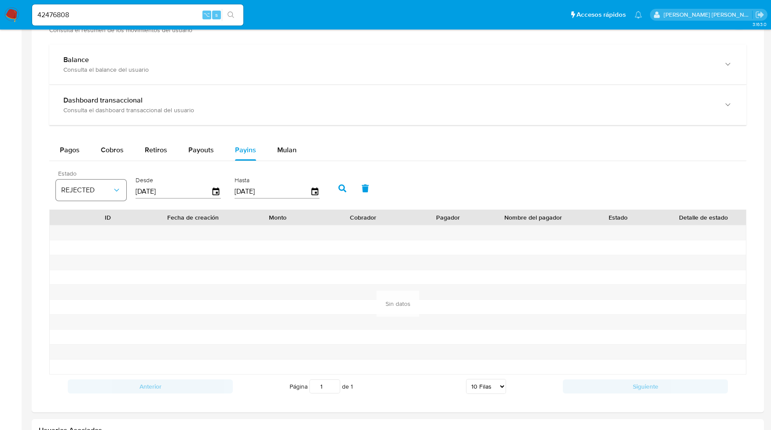
click at [123, 190] on button "REJECTED" at bounding box center [91, 190] width 70 height 21
click at [82, 324] on div "Todos" at bounding box center [86, 324] width 51 height 21
click at [213, 191] on icon "button" at bounding box center [216, 191] width 7 height 8
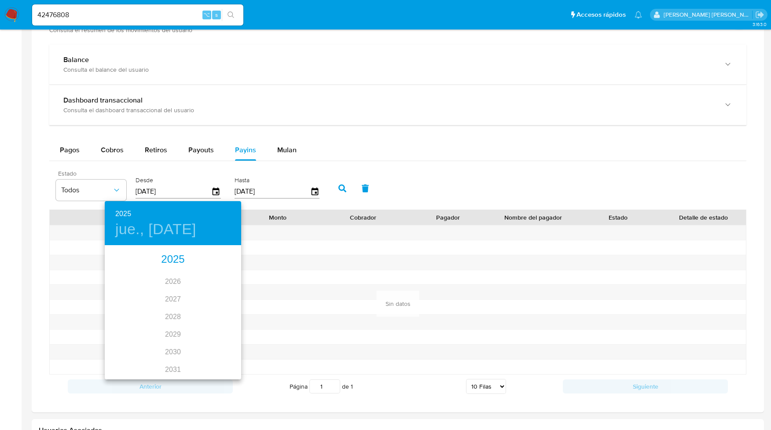
click at [177, 263] on div "2025" at bounding box center [173, 260] width 136 height 18
click at [222, 107] on div at bounding box center [385, 215] width 771 height 430
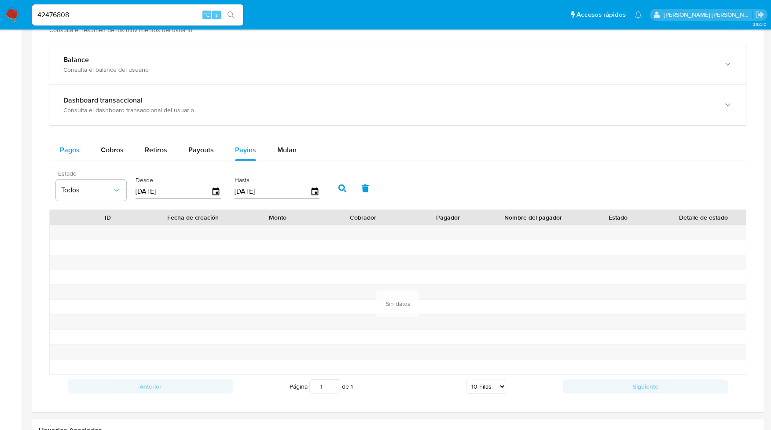
click at [70, 151] on span "Pagos" at bounding box center [70, 150] width 20 height 10
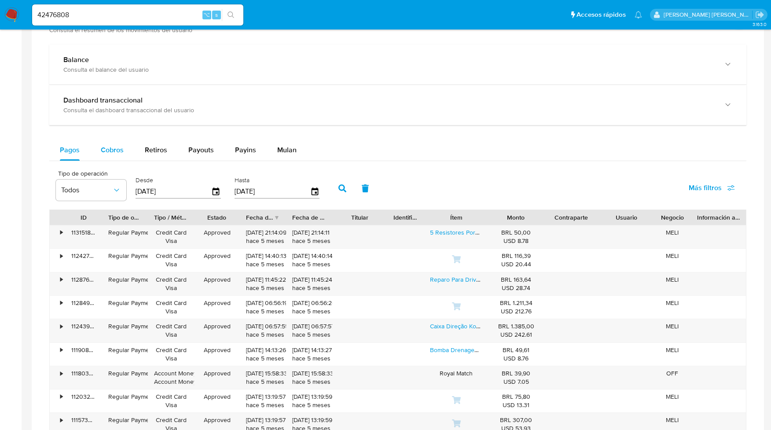
click at [121, 154] on span "Cobros" at bounding box center [112, 150] width 23 height 10
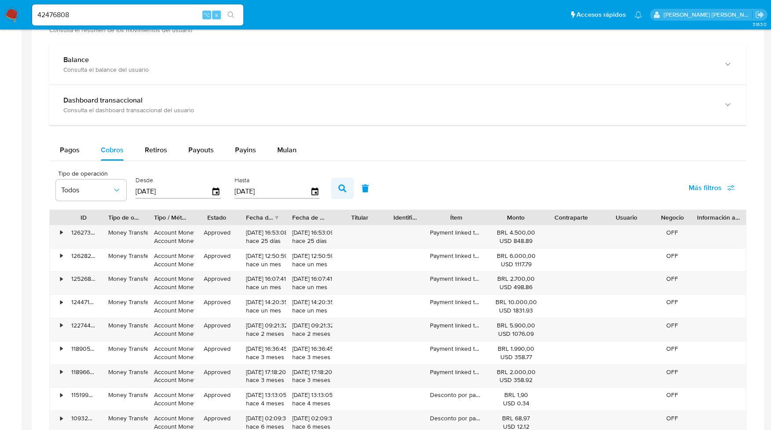
click at [341, 188] on icon "button" at bounding box center [342, 188] width 8 height 8
click at [105, 192] on span "Todos" at bounding box center [86, 190] width 51 height 9
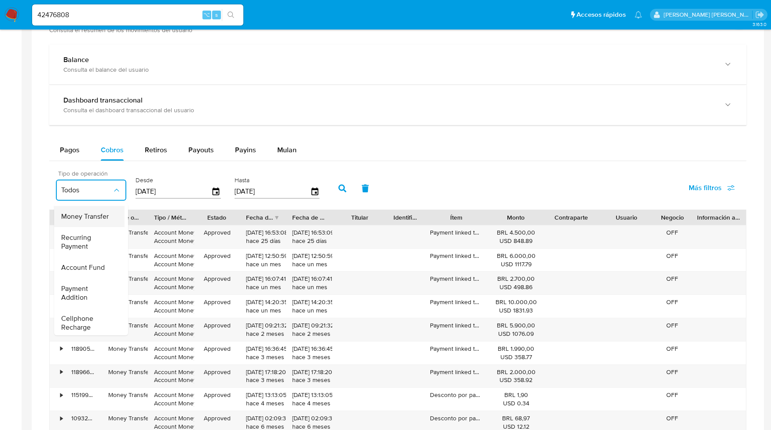
scroll to position [55, 0]
click at [95, 262] on span "Account Fund" at bounding box center [83, 261] width 44 height 9
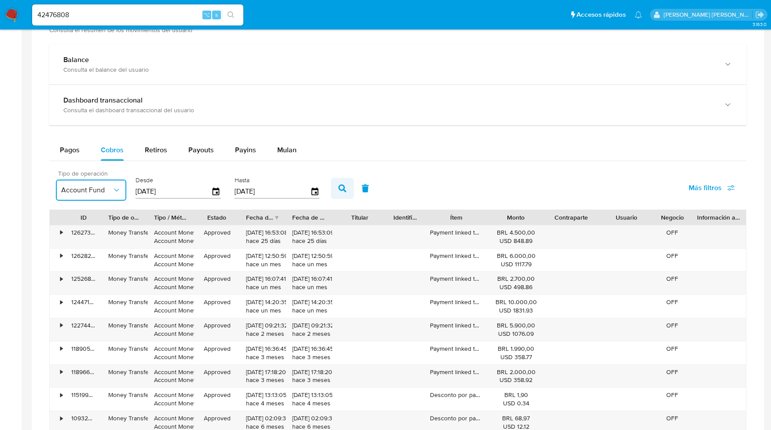
click at [340, 188] on icon "button" at bounding box center [342, 188] width 8 height 8
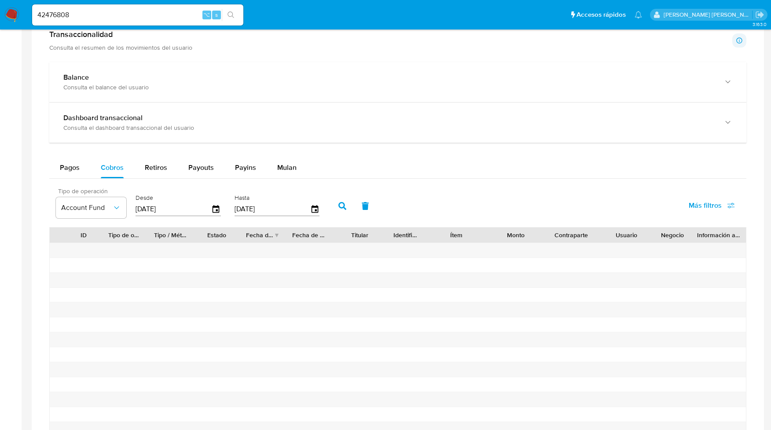
scroll to position [383, 0]
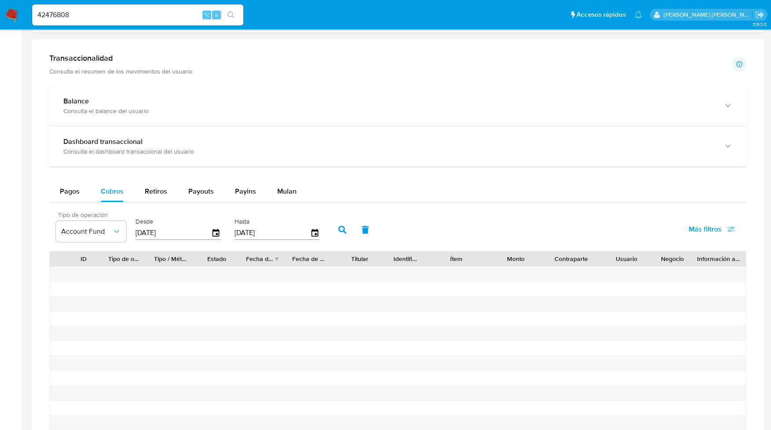
click at [338, 228] on icon "button" at bounding box center [342, 230] width 8 height 8
click at [119, 232] on icon "button" at bounding box center [116, 231] width 9 height 9
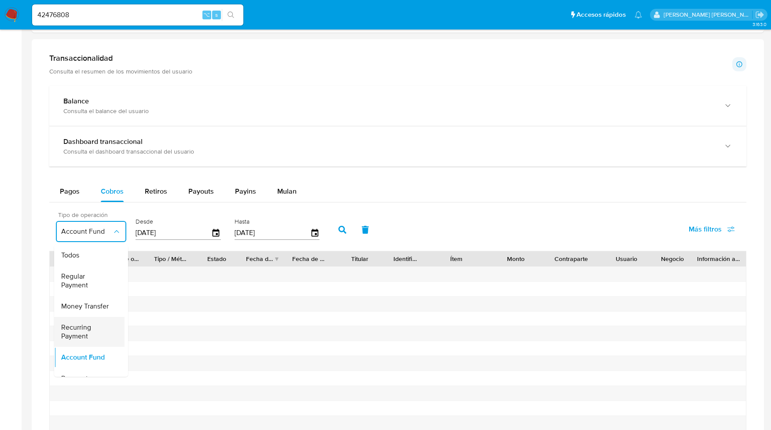
click at [90, 334] on span "Recurring Payment" at bounding box center [86, 332] width 51 height 18
click at [338, 232] on icon "button" at bounding box center [342, 230] width 8 height 8
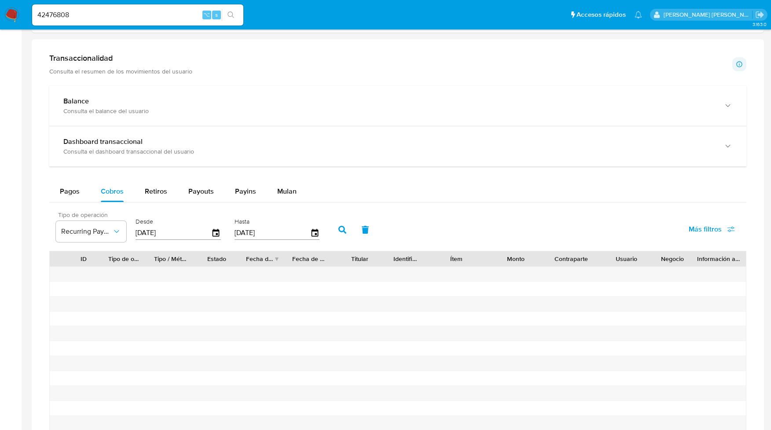
click at [341, 230] on icon "button" at bounding box center [342, 230] width 8 height 8
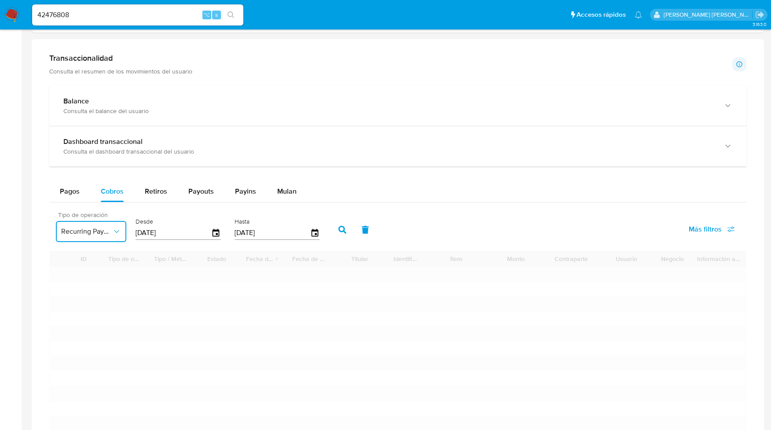
click at [124, 238] on button "Recurring Payment" at bounding box center [91, 231] width 70 height 21
click at [81, 257] on div "Todos" at bounding box center [86, 255] width 51 height 21
click at [341, 228] on icon "button" at bounding box center [342, 230] width 8 height 8
click at [341, 231] on icon "button" at bounding box center [342, 230] width 8 height 8
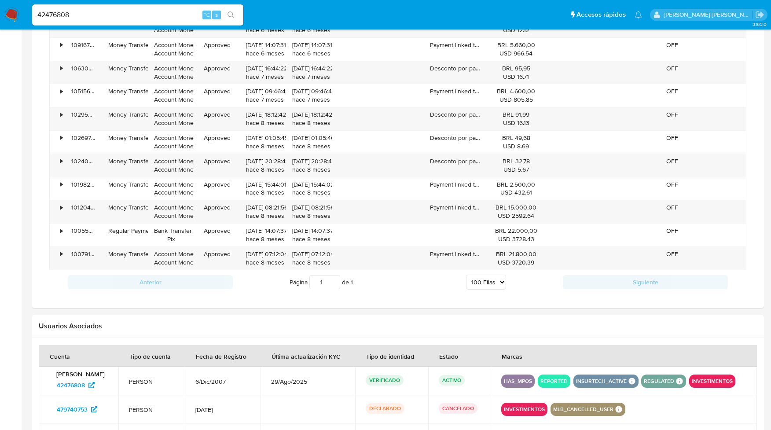
scroll to position [822, 0]
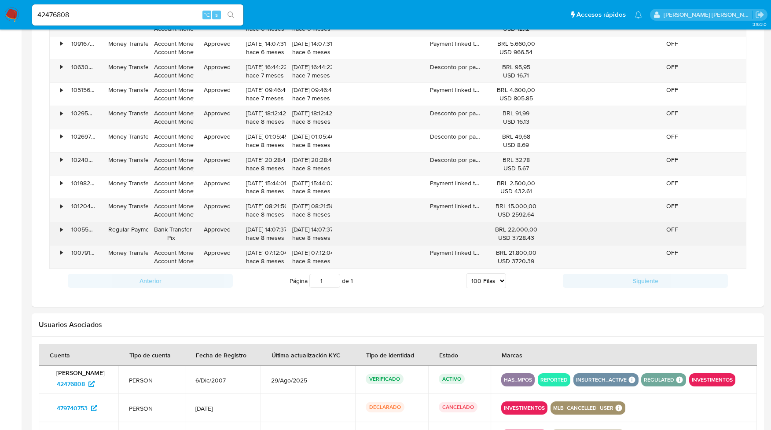
click at [61, 234] on div "•" at bounding box center [61, 229] width 2 height 8
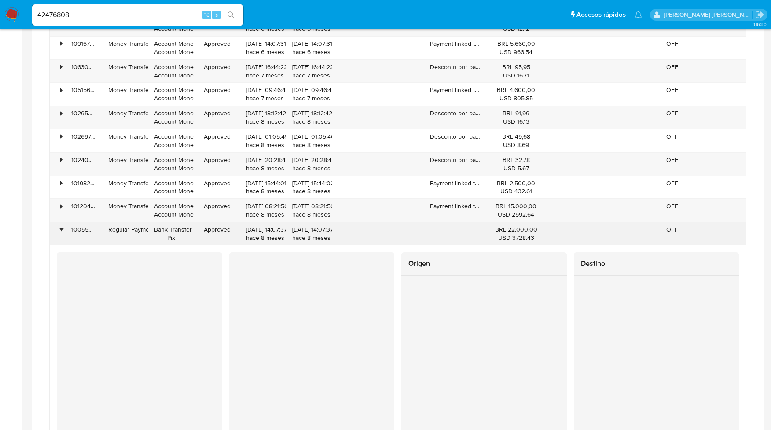
click at [61, 234] on div "•" at bounding box center [61, 229] width 2 height 8
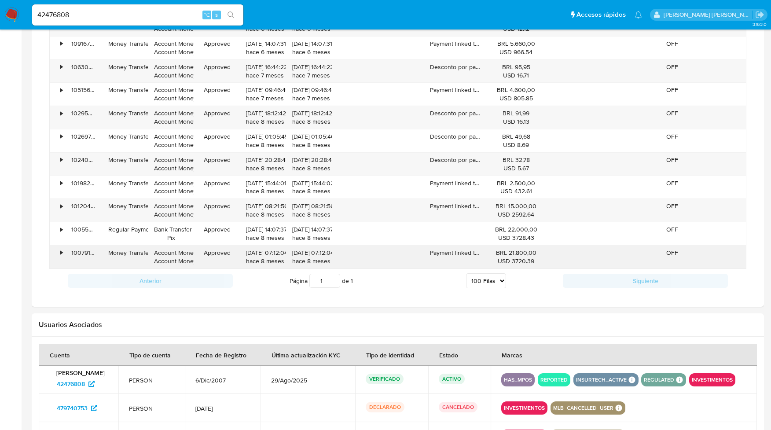
click at [62, 257] on div "•" at bounding box center [61, 253] width 2 height 8
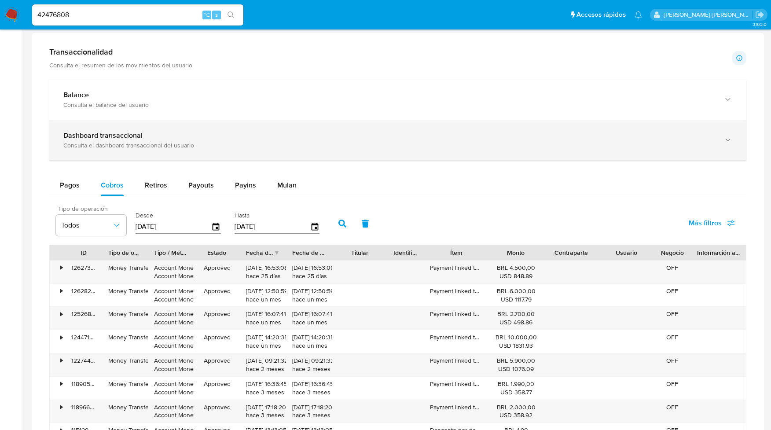
scroll to position [393, 0]
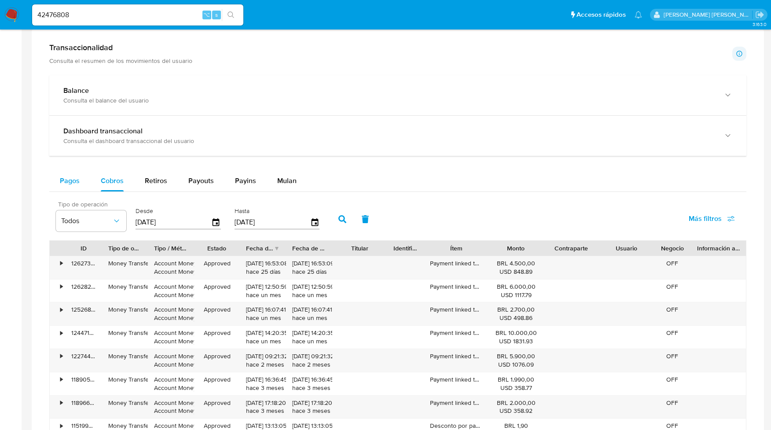
click at [66, 184] on span "Pagos" at bounding box center [70, 181] width 20 height 10
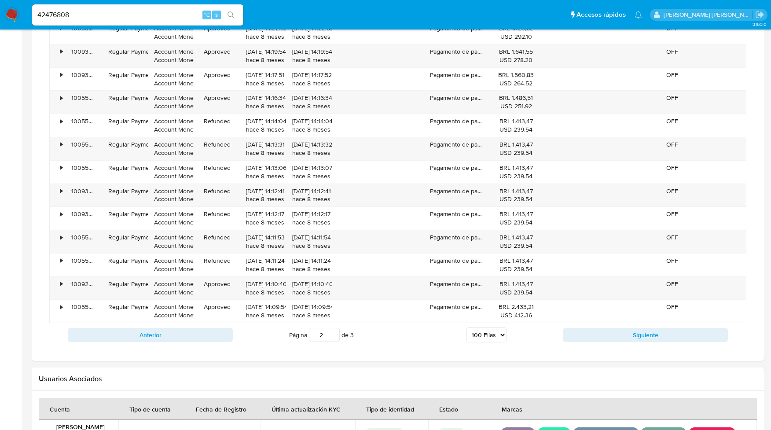
scroll to position [2780, 0]
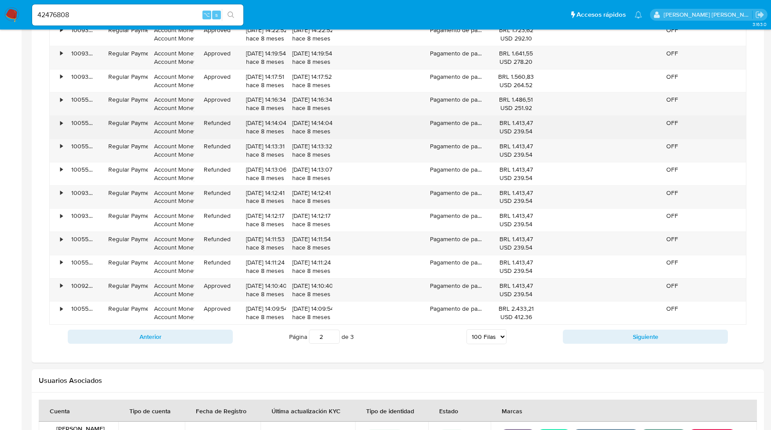
click at [60, 127] on div "•" at bounding box center [61, 123] width 2 height 8
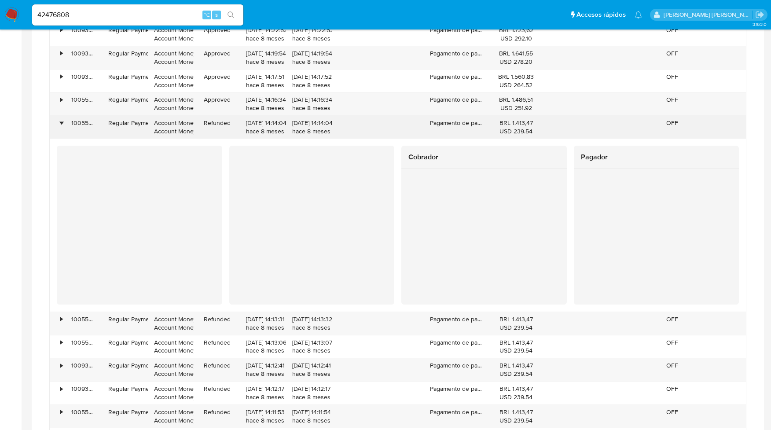
click at [60, 127] on div "•" at bounding box center [61, 123] width 2 height 8
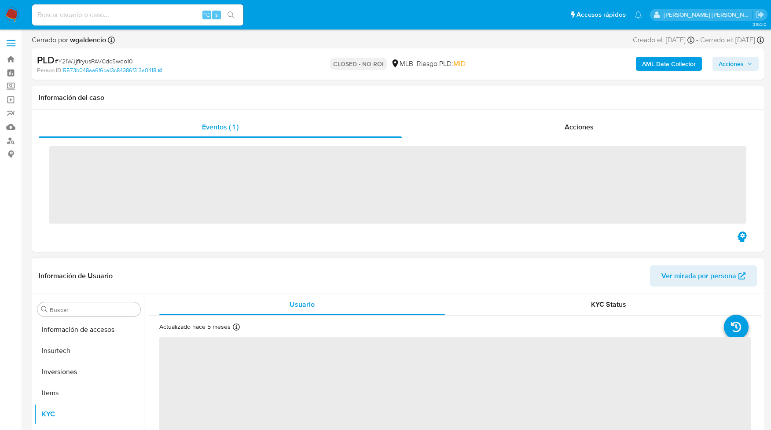
scroll to position [477, 0]
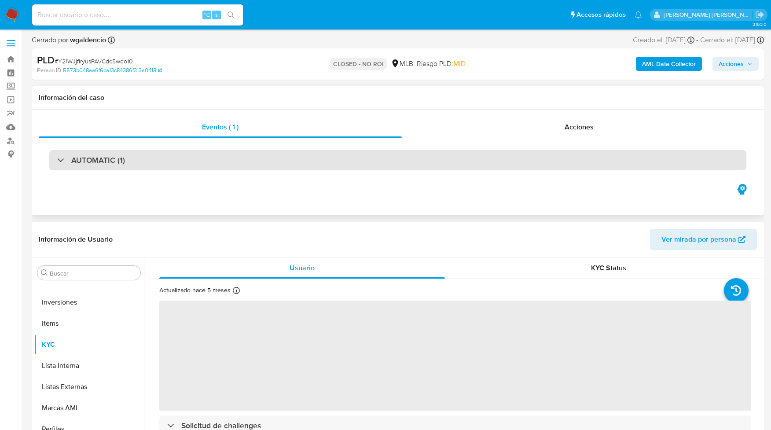
select select "10"
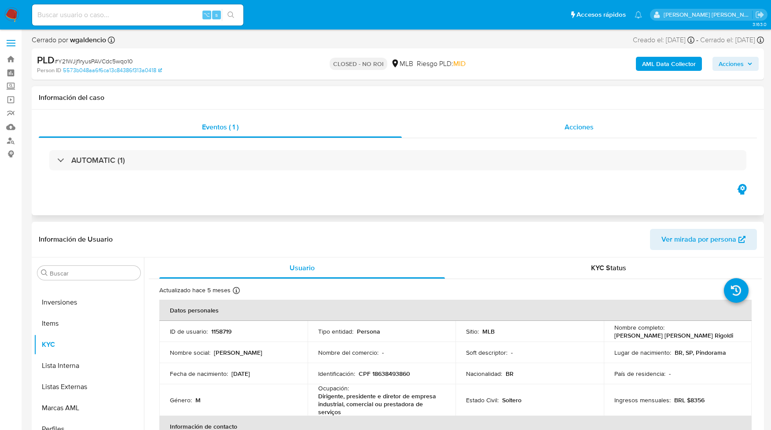
click at [580, 124] on span "Acciones" at bounding box center [579, 127] width 29 height 10
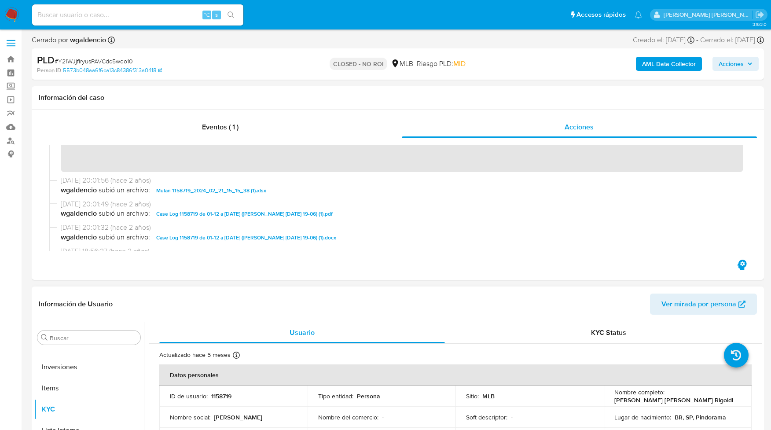
scroll to position [88, 0]
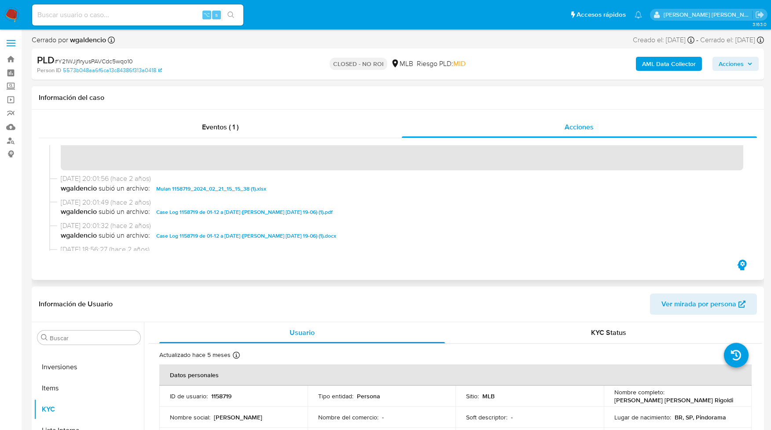
click at [200, 188] on span "Mulan 1158719_2024_02_21_15_15_38 (1).xlsx" at bounding box center [211, 189] width 110 height 11
click at [206, 211] on span "Case Log 1158719 de 01-12 a 20-02-2024 (criado em 21-02-2024 19-06) (1).pdf" at bounding box center [244, 212] width 176 height 11
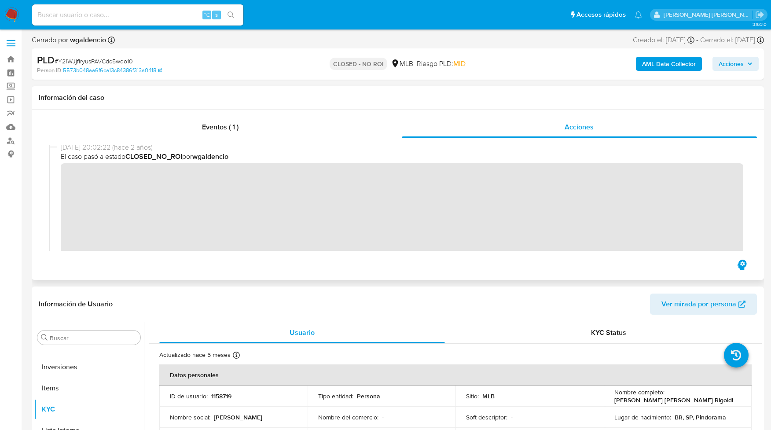
scroll to position [0, 0]
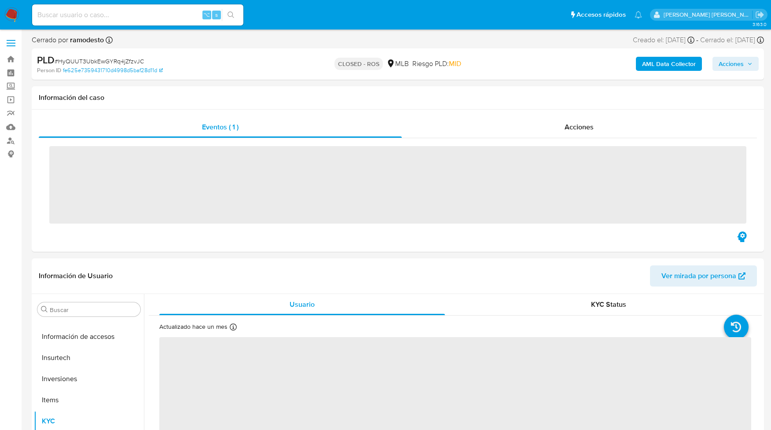
scroll to position [477, 0]
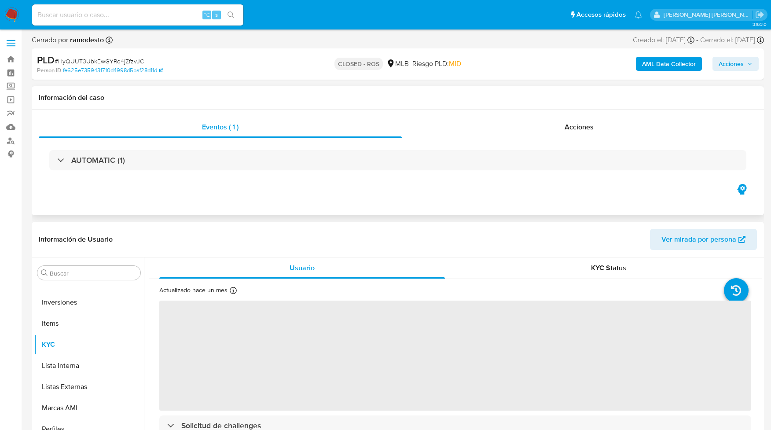
select select "10"
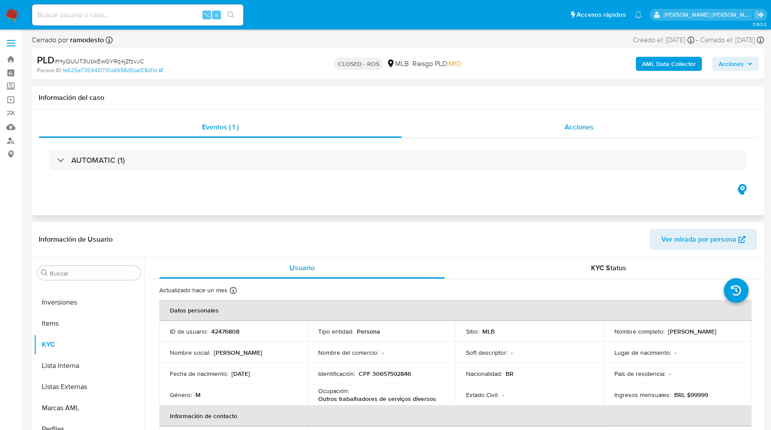
click at [582, 128] on span "Acciones" at bounding box center [579, 127] width 29 height 10
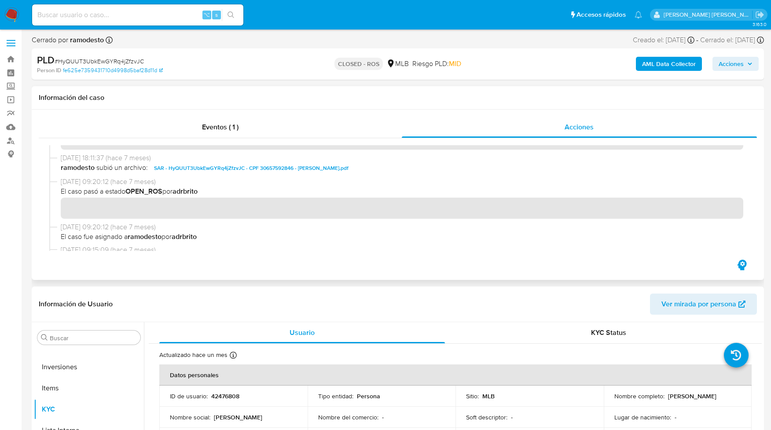
scroll to position [0, 0]
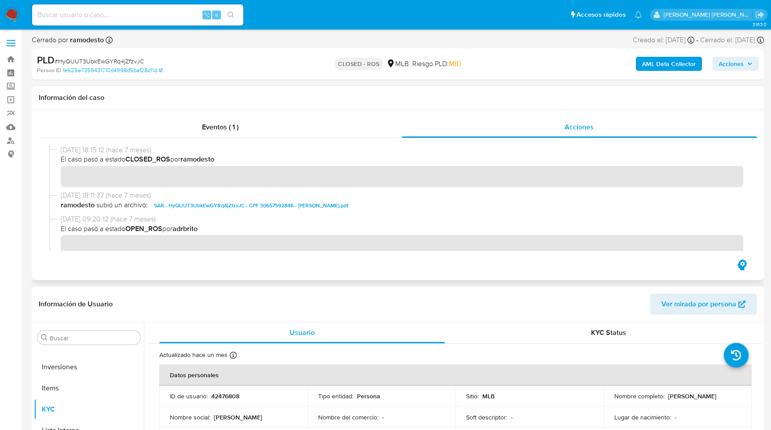
click at [263, 205] on span "SAR - HyQUUT3UbkEwGYRq4jZfzvJC - CPF 30657592846 - JEISON PATRICK LEME.pdf" at bounding box center [251, 205] width 195 height 11
click at [218, 126] on span "Eventos ( 1 )" at bounding box center [220, 127] width 37 height 10
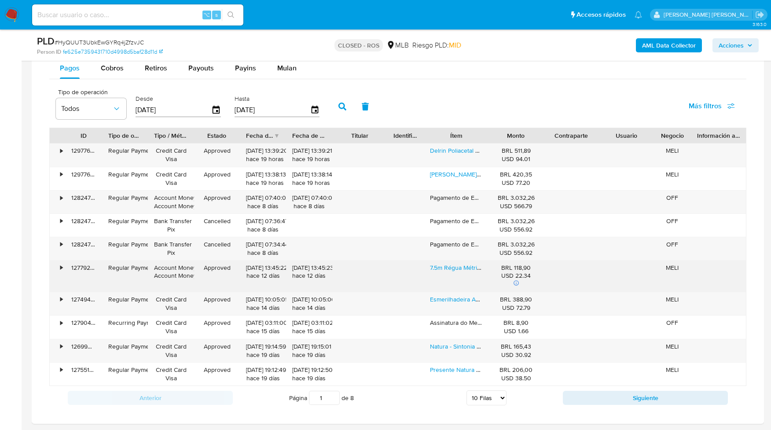
scroll to position [665, 0]
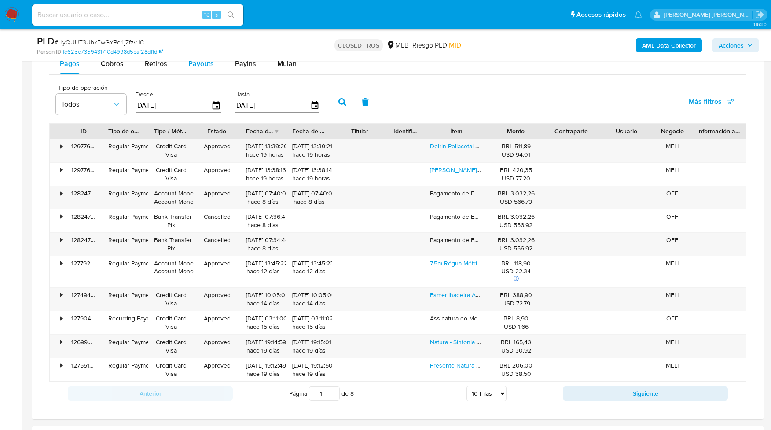
click at [202, 64] on span "Payouts" at bounding box center [201, 64] width 26 height 10
select select "10"
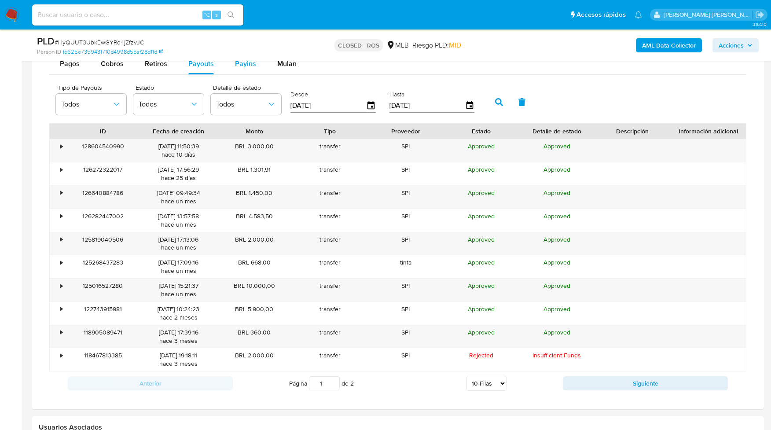
click at [231, 67] on button "Payins" at bounding box center [245, 63] width 42 height 21
select select "10"
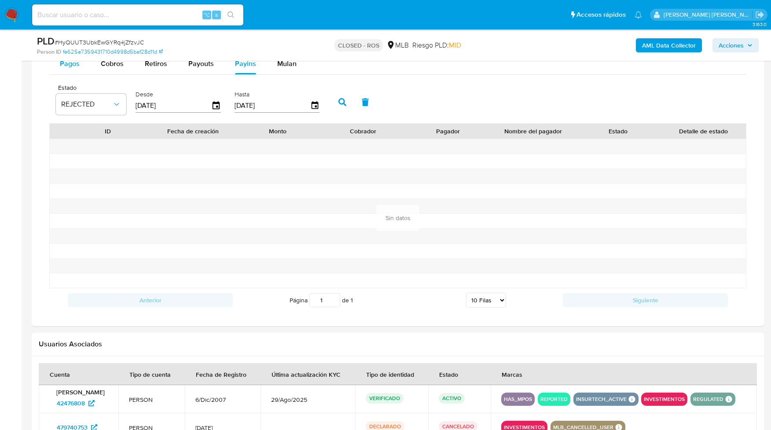
click at [77, 67] on span "Pagos" at bounding box center [70, 64] width 20 height 10
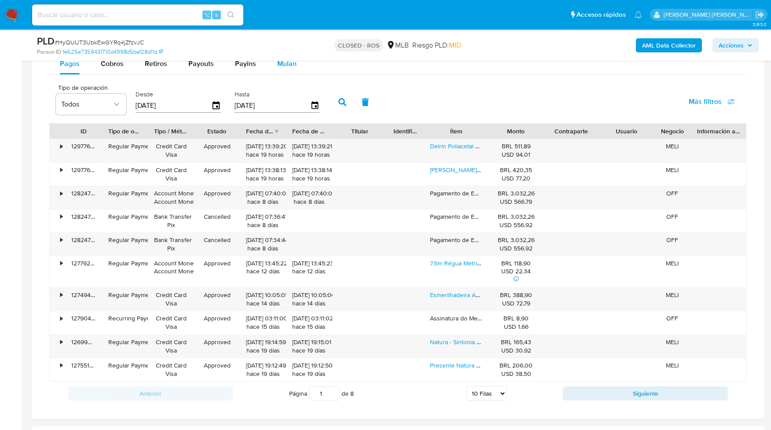
click at [277, 66] on span "Mulan" at bounding box center [286, 64] width 19 height 10
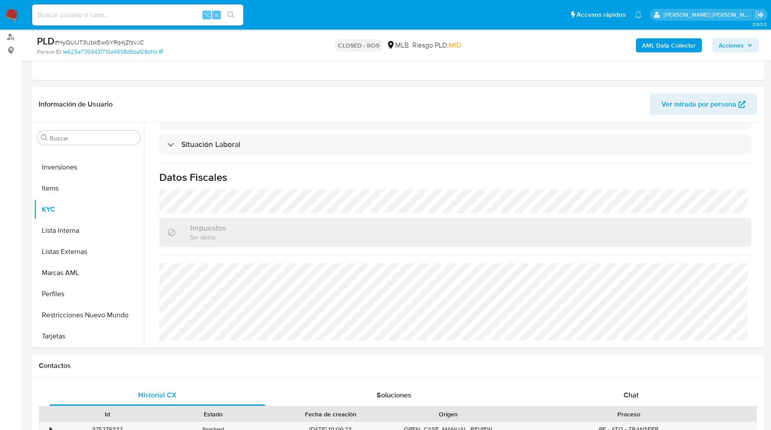
scroll to position [0, 0]
